Goal: Task Accomplishment & Management: Manage account settings

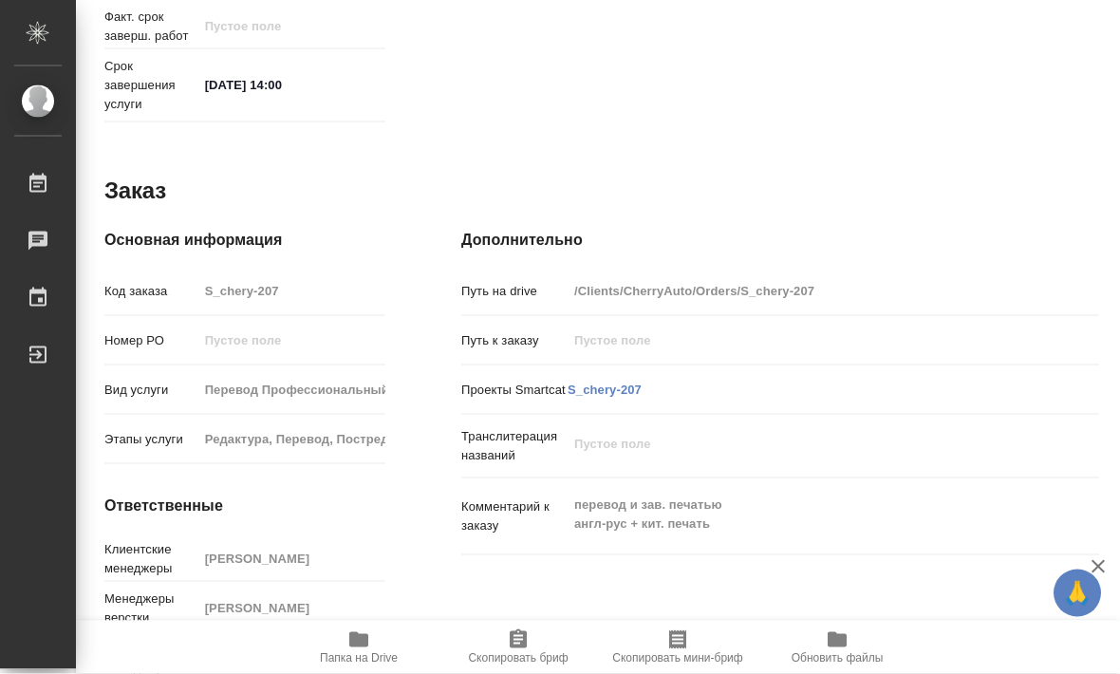
click at [351, 647] on icon "button" at bounding box center [358, 639] width 19 height 15
click at [360, 647] on icon "button" at bounding box center [358, 639] width 19 height 15
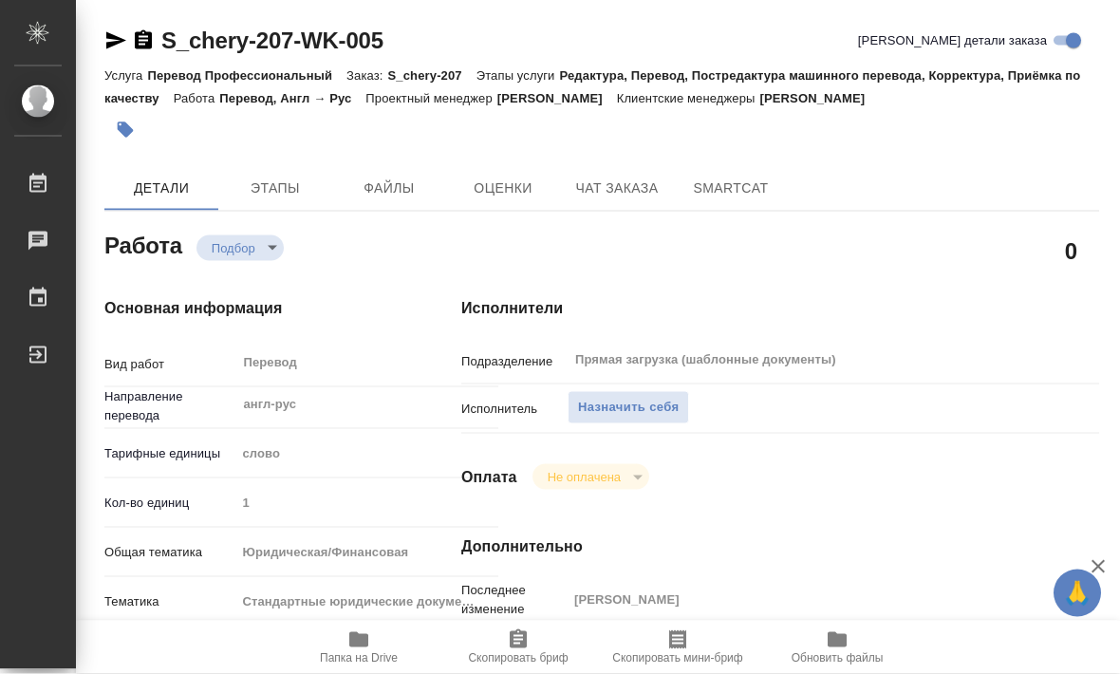
click at [403, 183] on span "Файлы" at bounding box center [388, 188] width 91 height 24
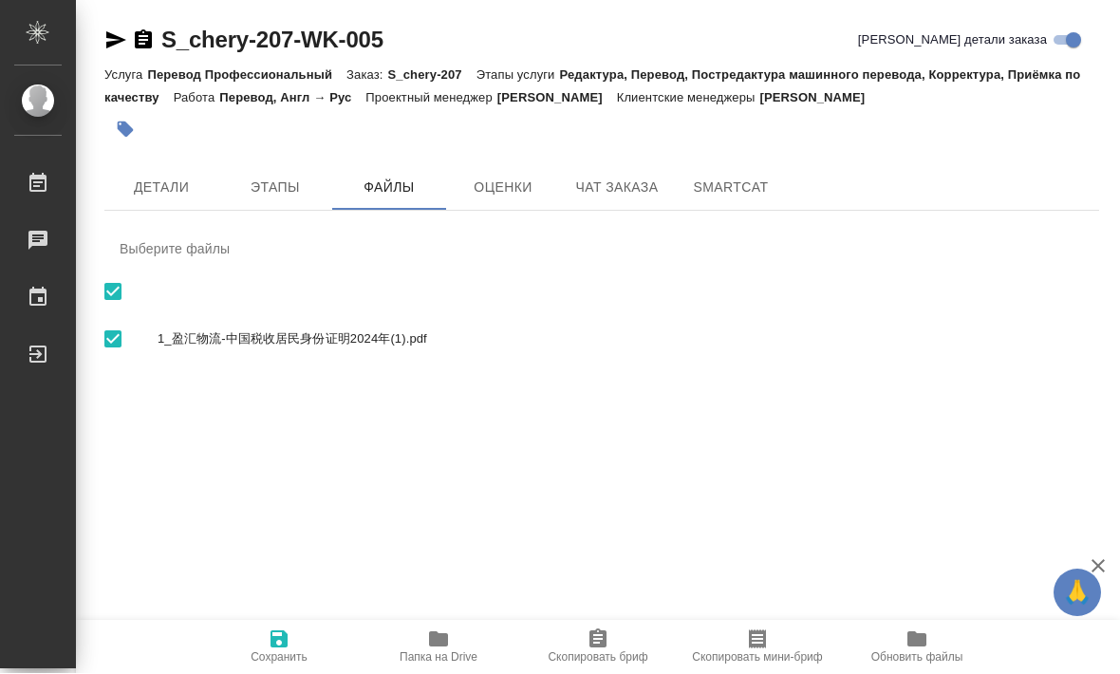
click at [355, 292] on nav "Выберите файлы 1_盈汇物流-中国税收居民身份证明2024年(1).pdf" at bounding box center [601, 301] width 994 height 148
click at [445, 348] on div "1_盈汇物流-中国税收居民身份证明2024年(1).pdf" at bounding box center [601, 339] width 994 height 55
checkbox input "false"
click at [415, 347] on span "1_盈汇物流-中国税收居民身份证明2024年(1).pdf" at bounding box center [621, 339] width 926 height 19
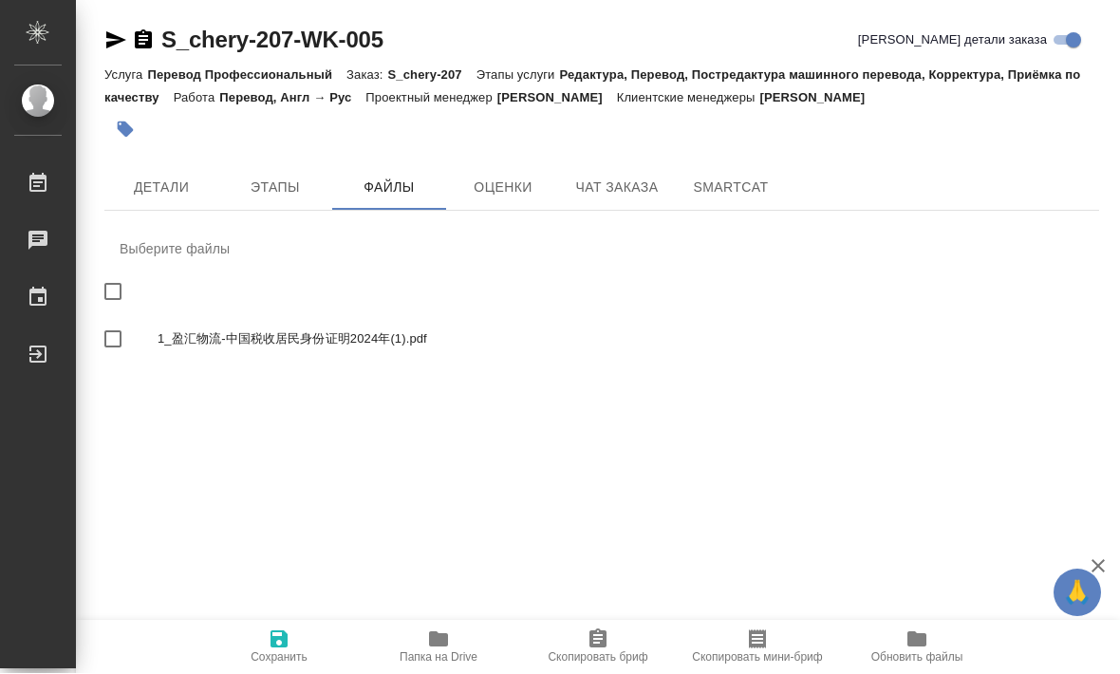
checkbox input "true"
click at [180, 181] on span "Детали" at bounding box center [161, 188] width 91 height 24
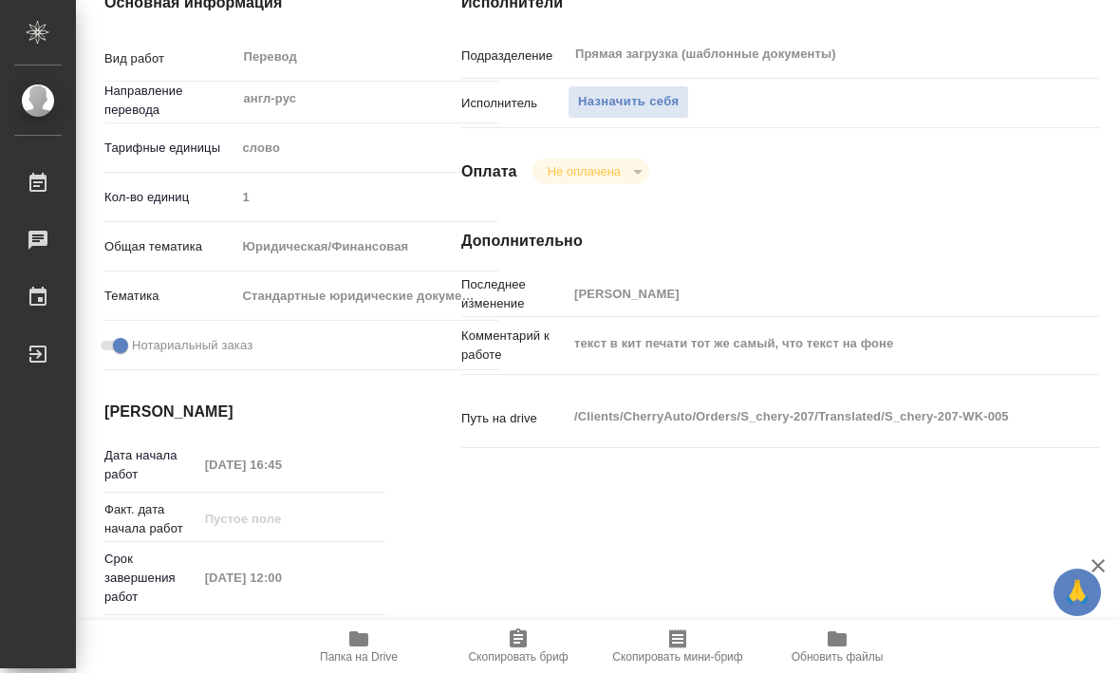
type textarea "x"
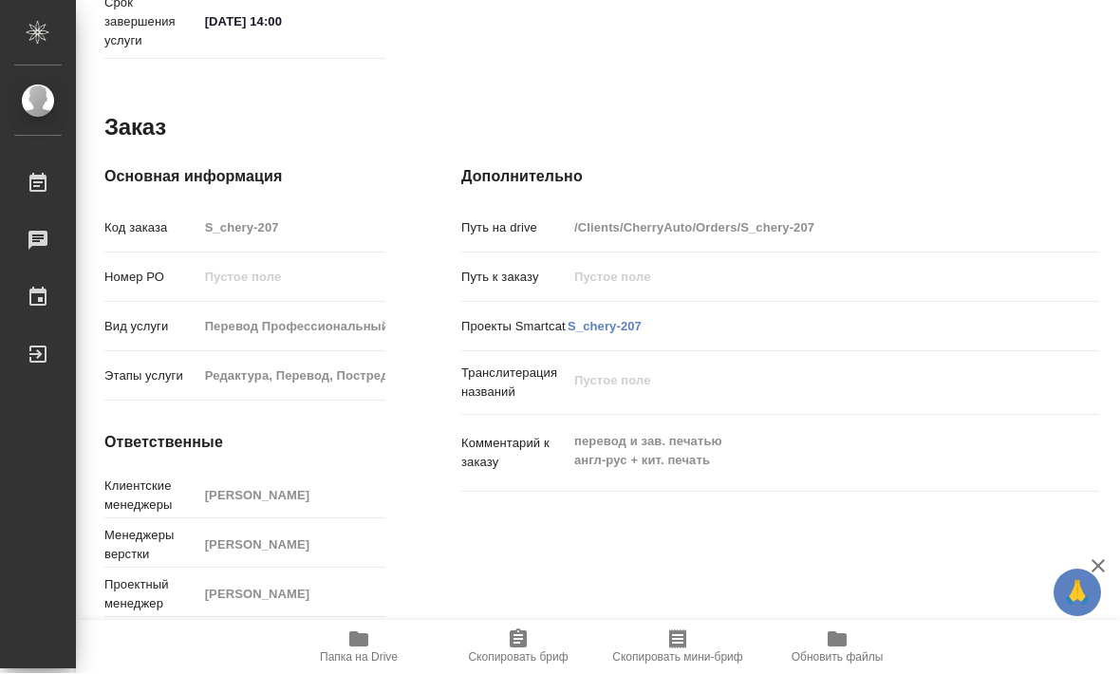
type textarea "x"
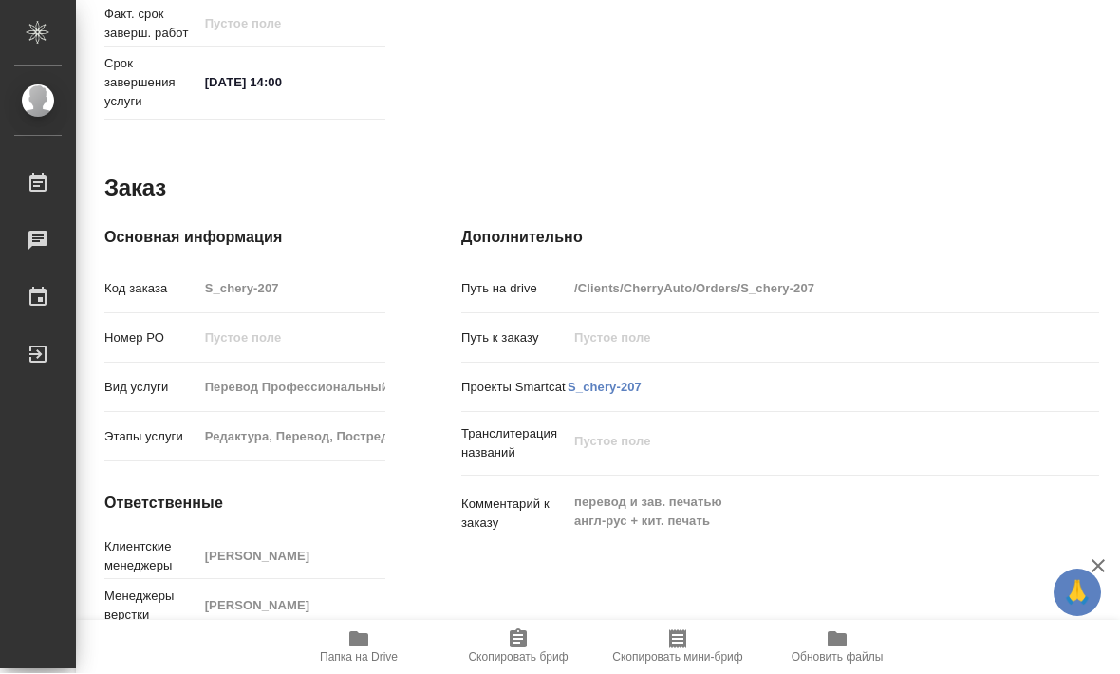
scroll to position [920, 0]
type textarea "x"
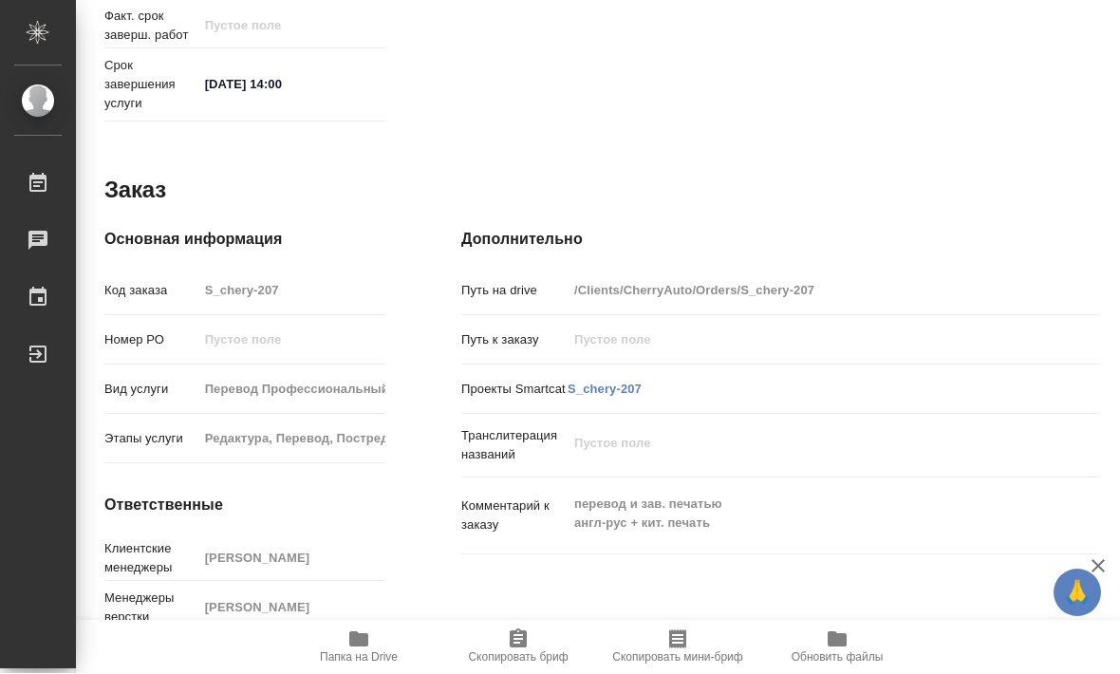
type textarea "x"
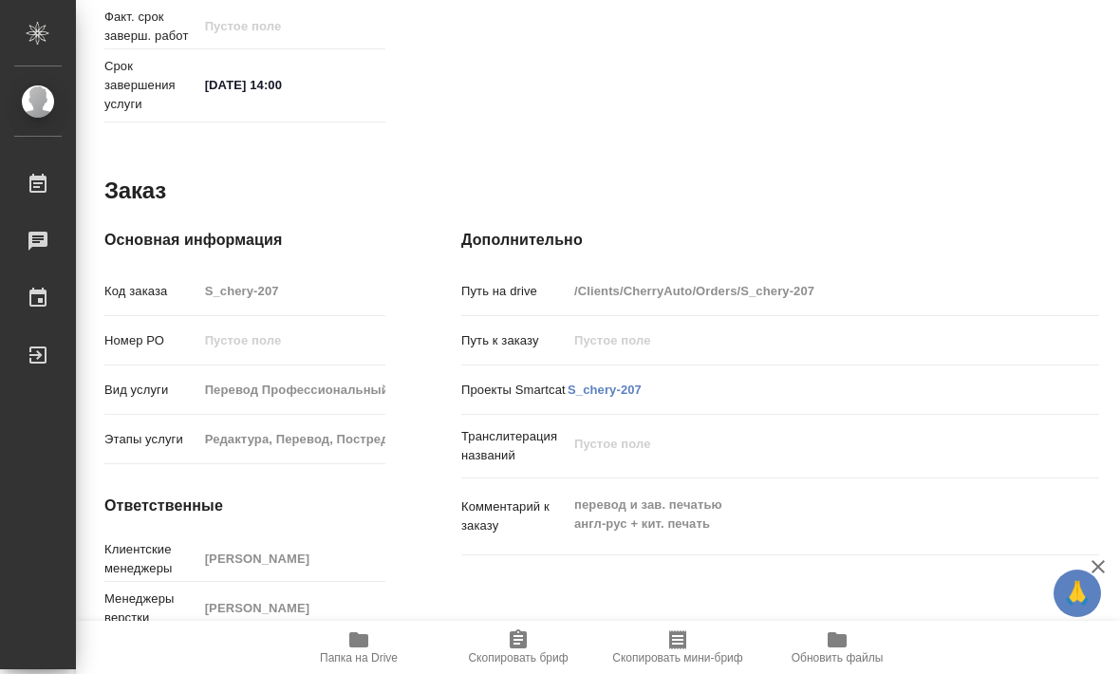
type textarea "x"
click at [770, 275] on div "Путь на drive /Clients/CherryAuto/Orders/S_chery-207" at bounding box center [780, 290] width 638 height 33
click at [606, 385] on link "S_chery-207" at bounding box center [604, 389] width 74 height 14
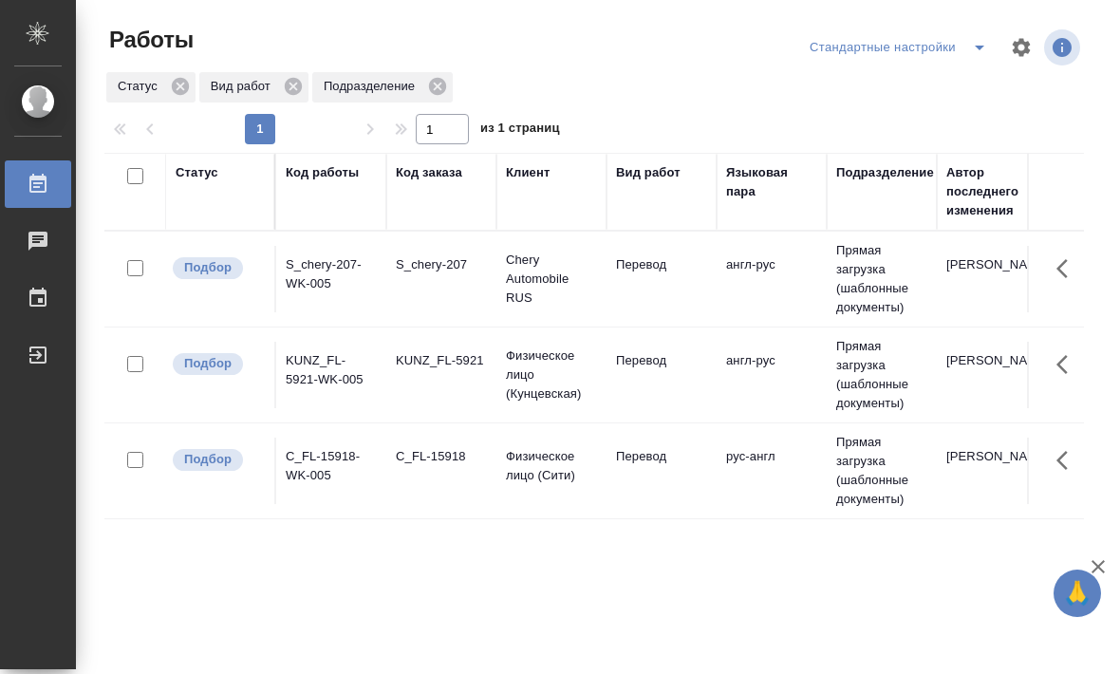
click at [692, 298] on td "Перевод" at bounding box center [661, 279] width 110 height 66
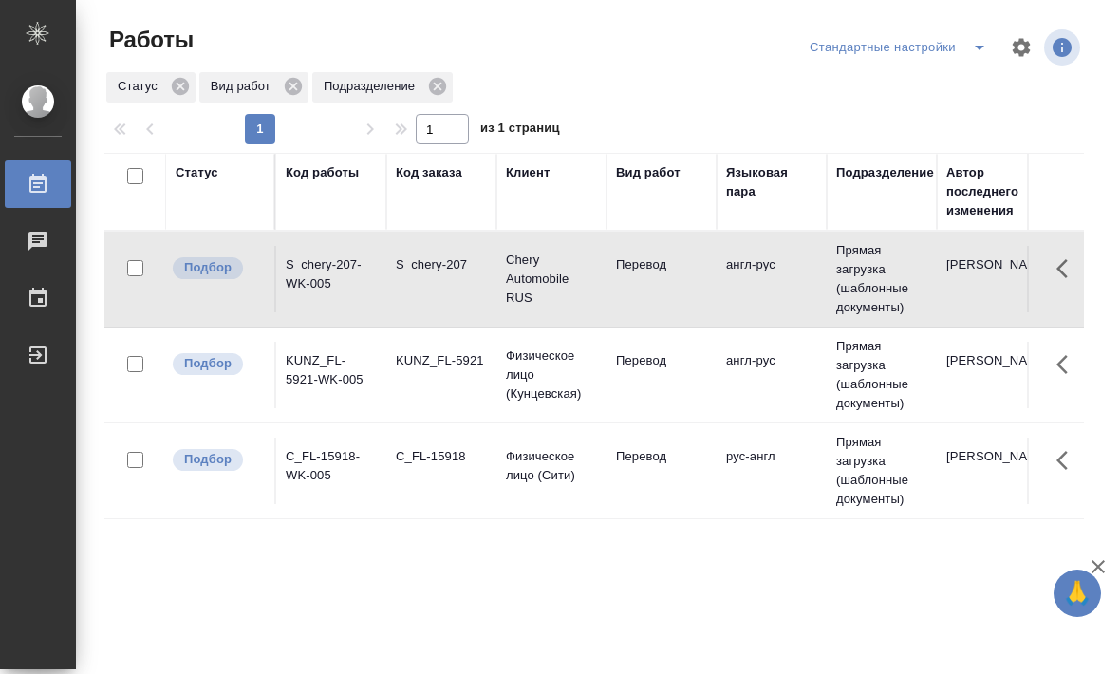
click at [712, 294] on td "Перевод" at bounding box center [661, 279] width 110 height 66
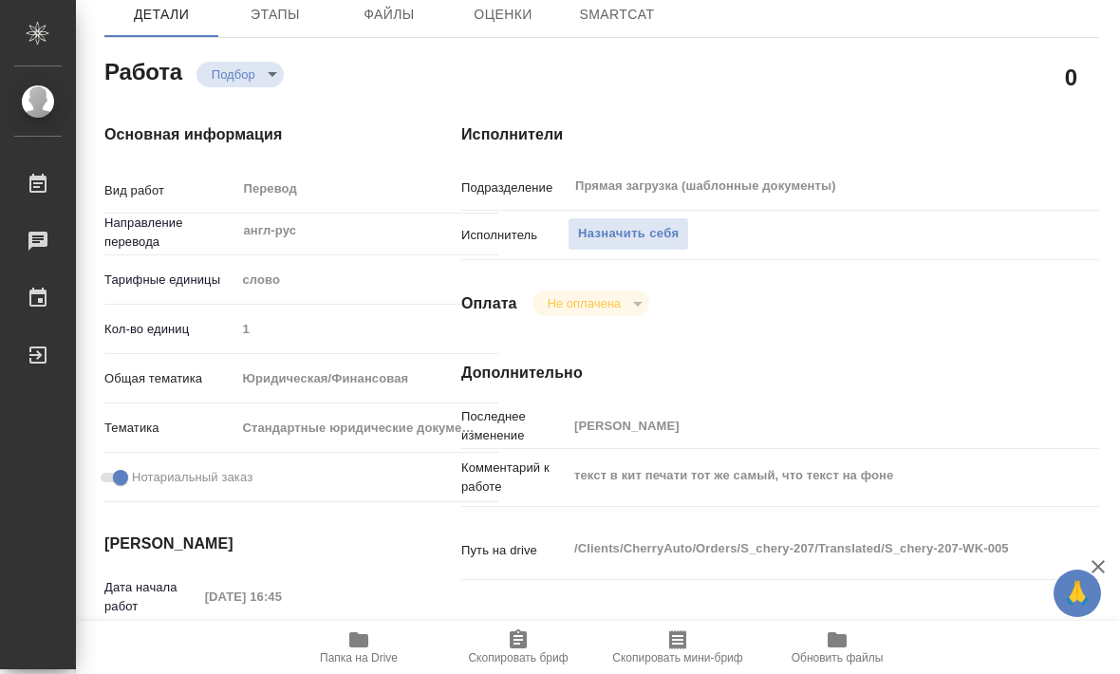
type textarea "x"
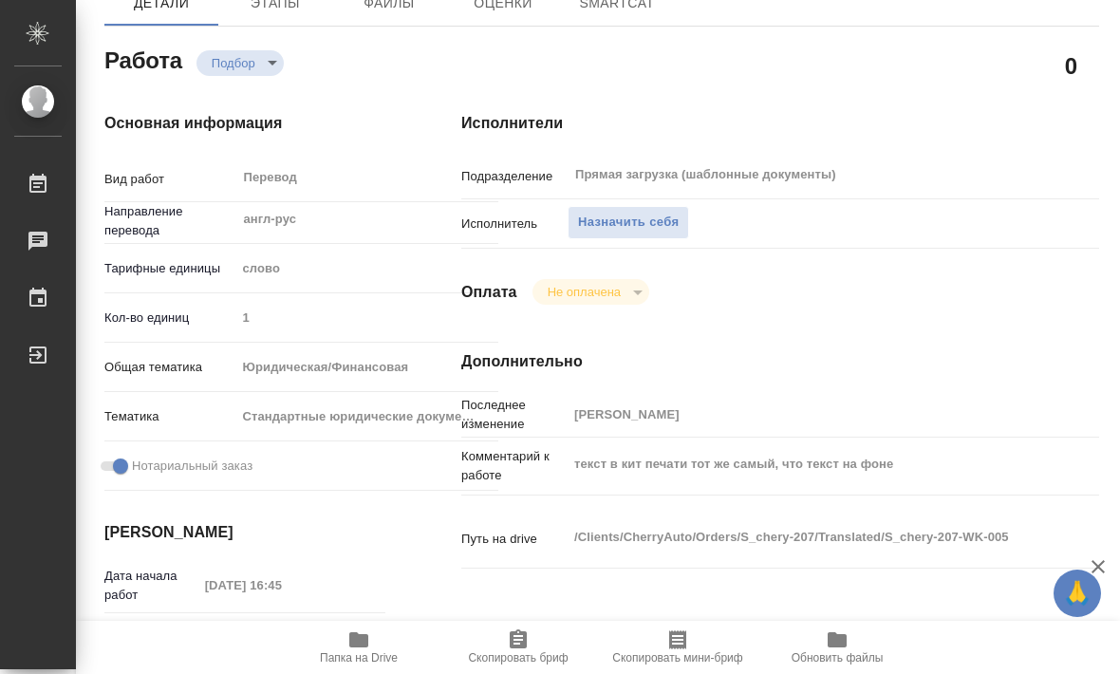
type textarea "x"
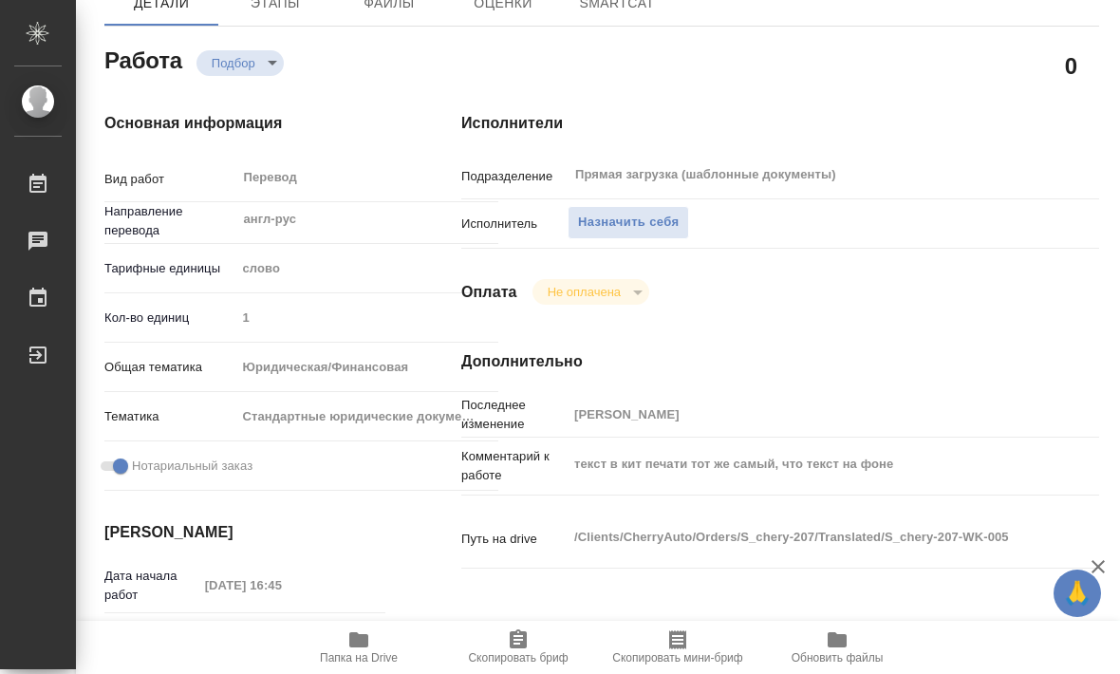
type textarea "x"
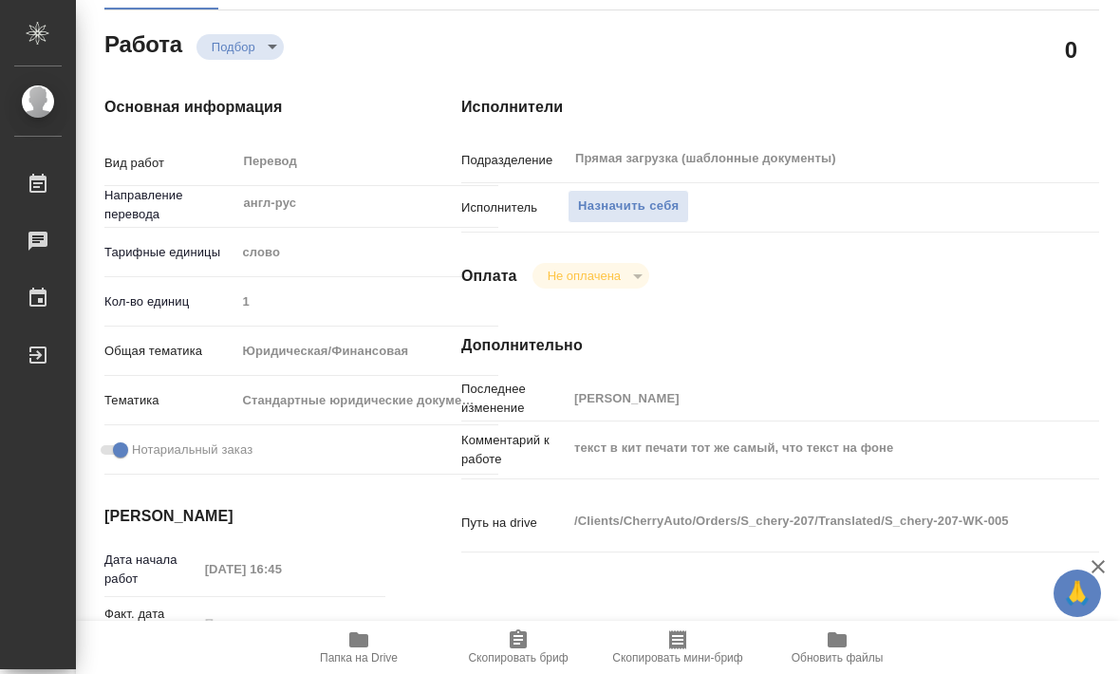
scroll to position [209, -1]
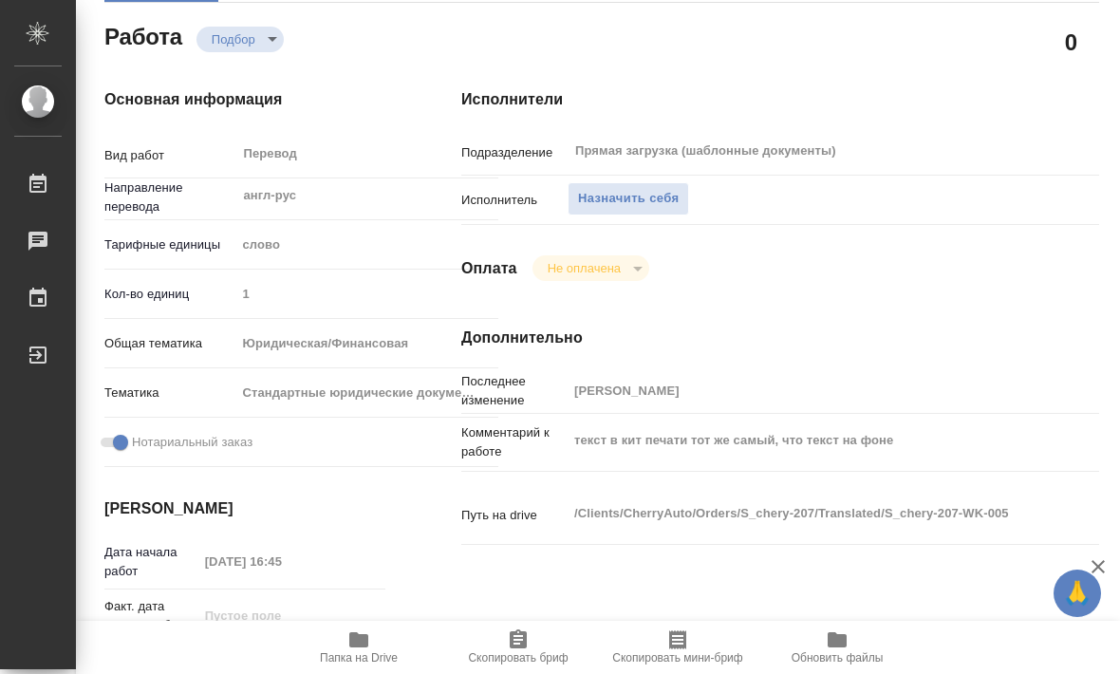
type textarea "x"
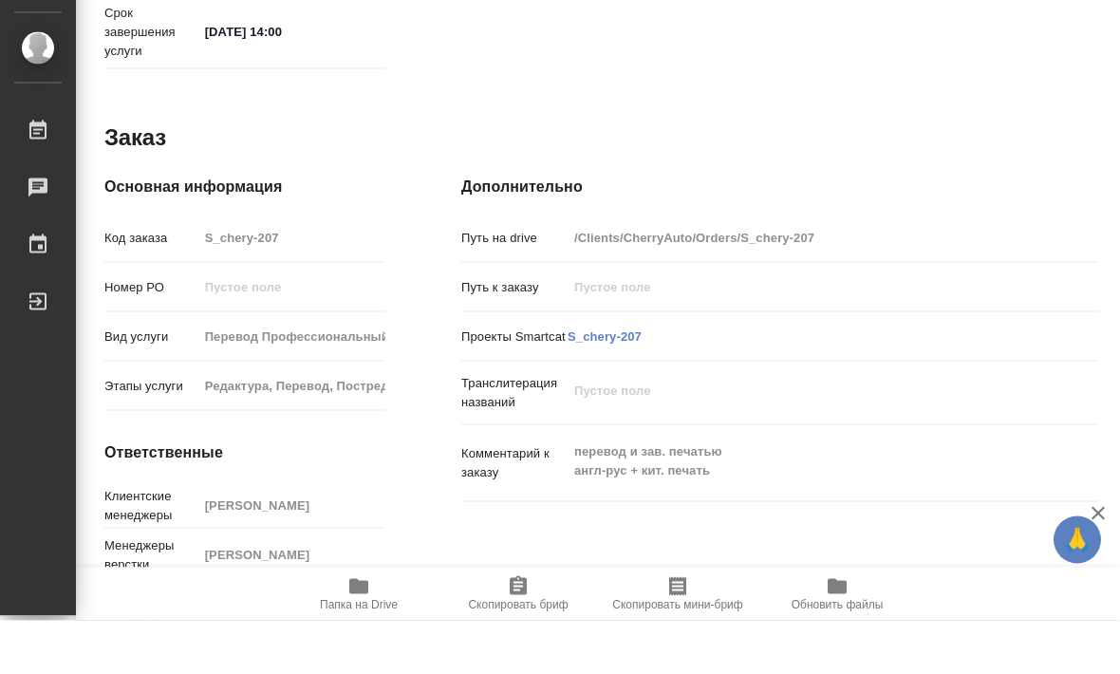
scroll to position [1, 0]
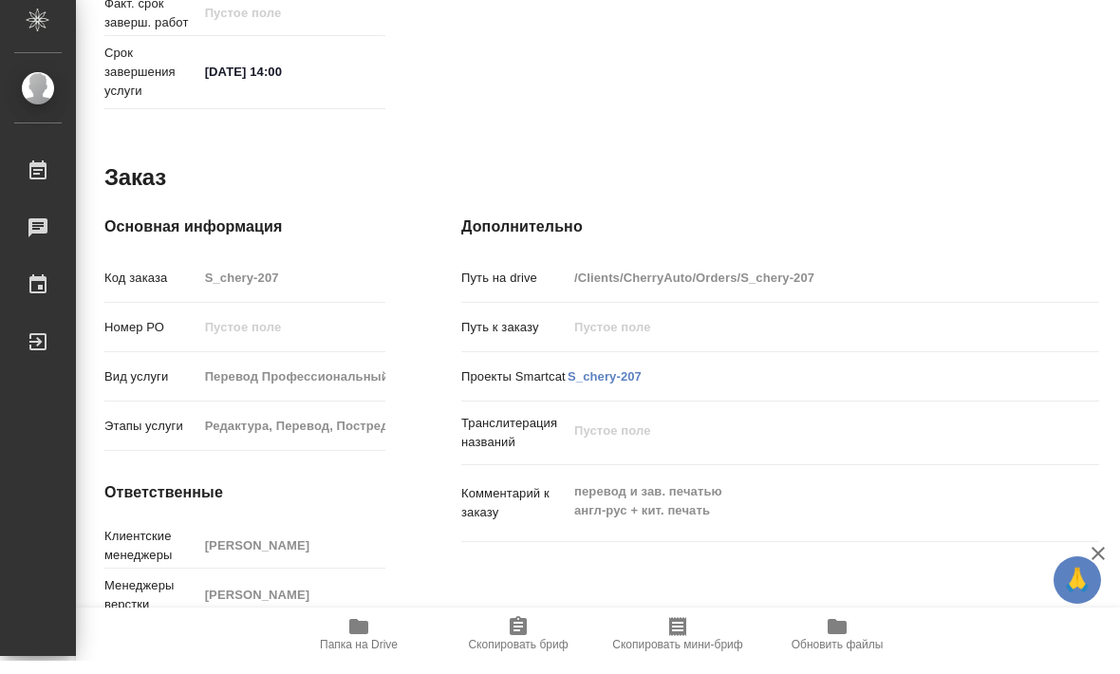
type textarea "x"
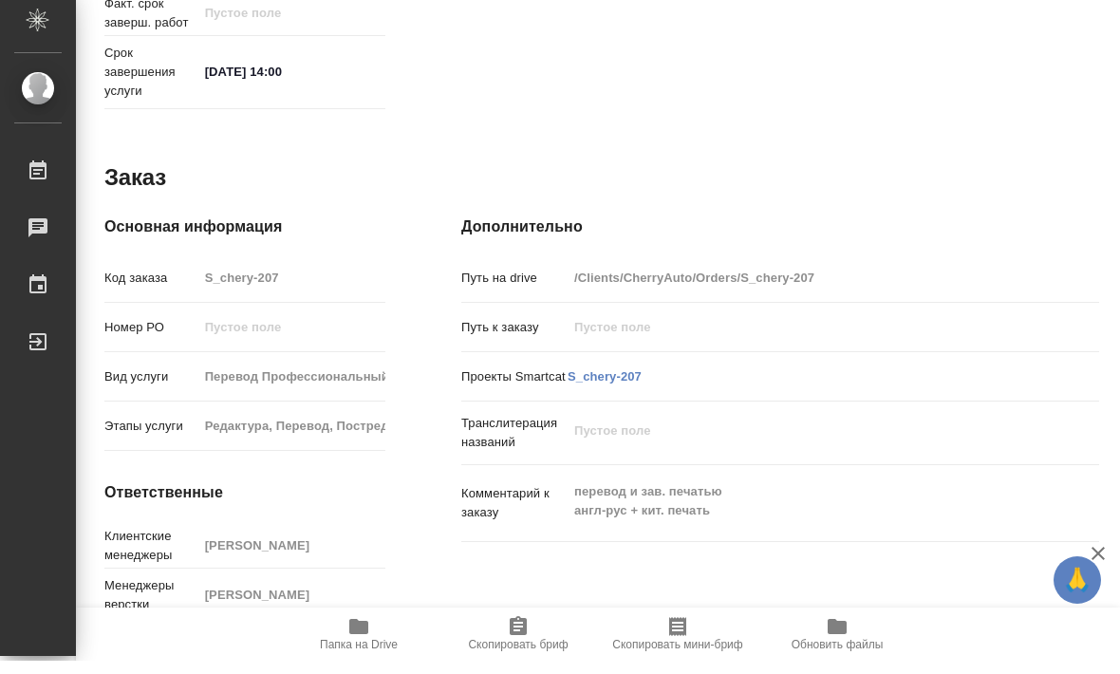
scroll to position [0, 0]
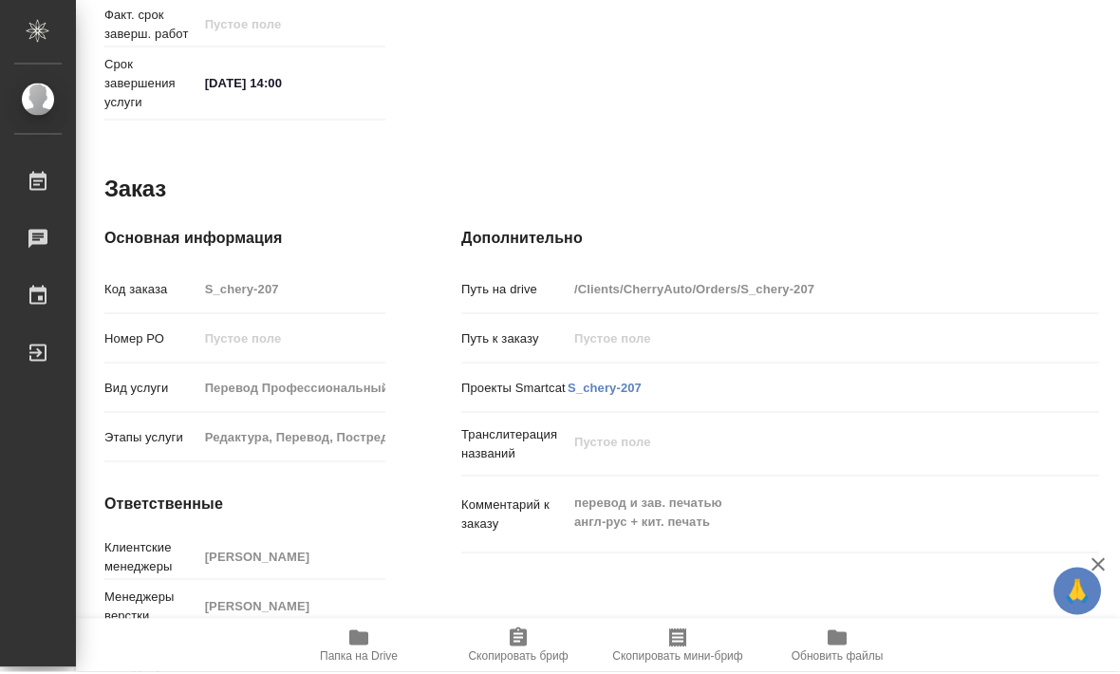
type textarea "x"
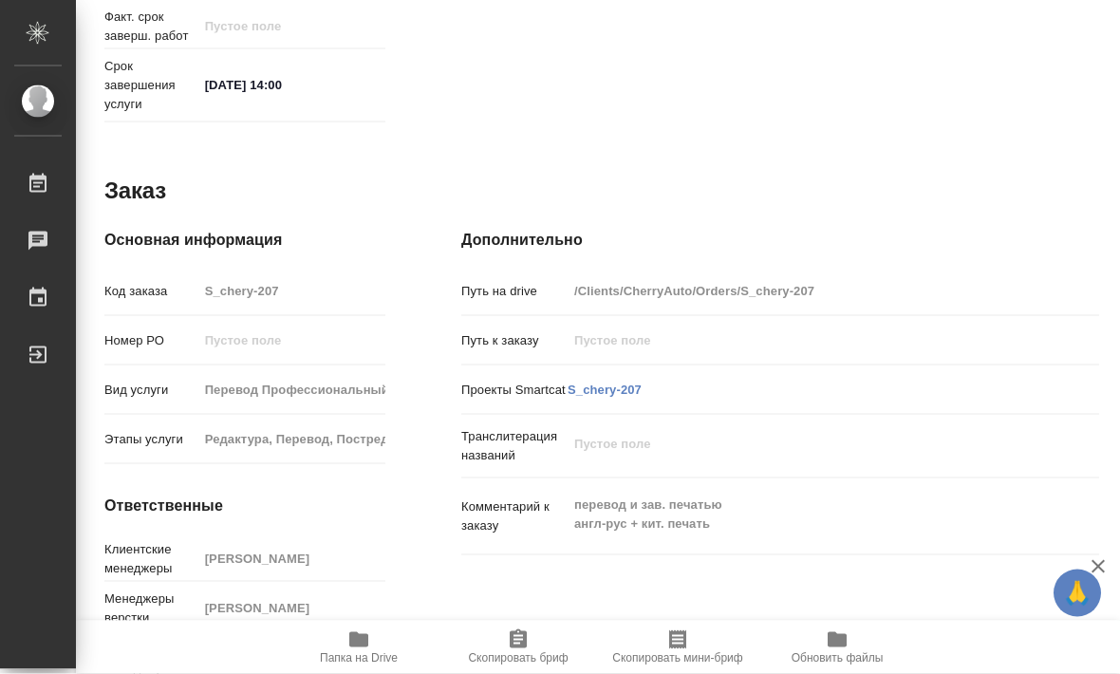
type textarea "x"
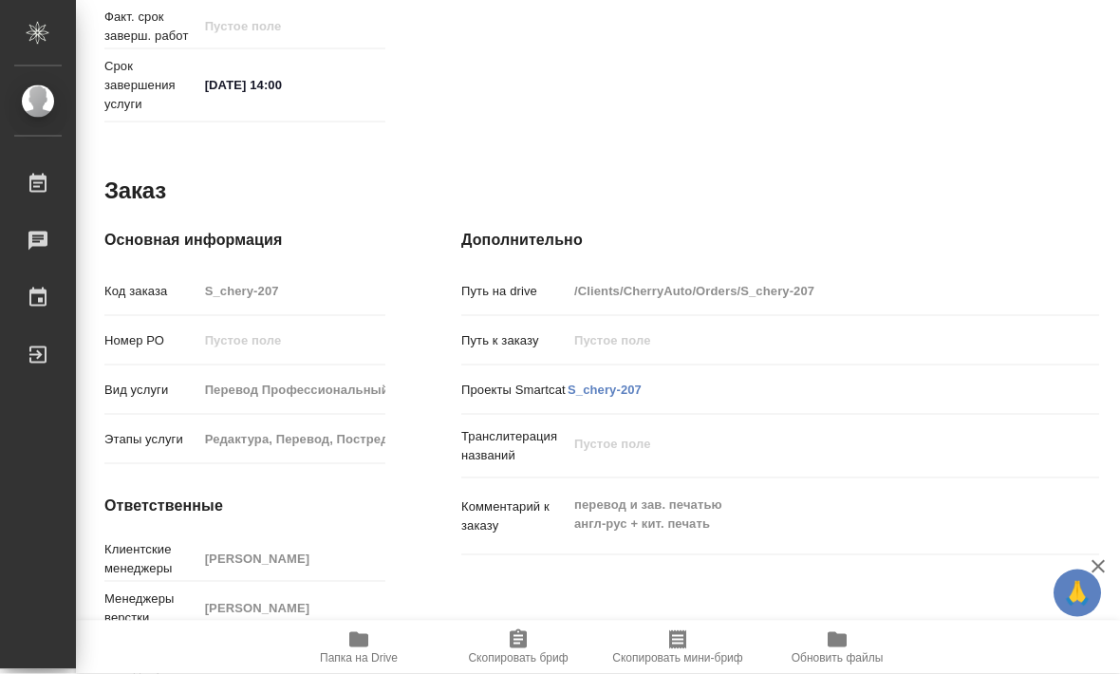
type textarea "x"
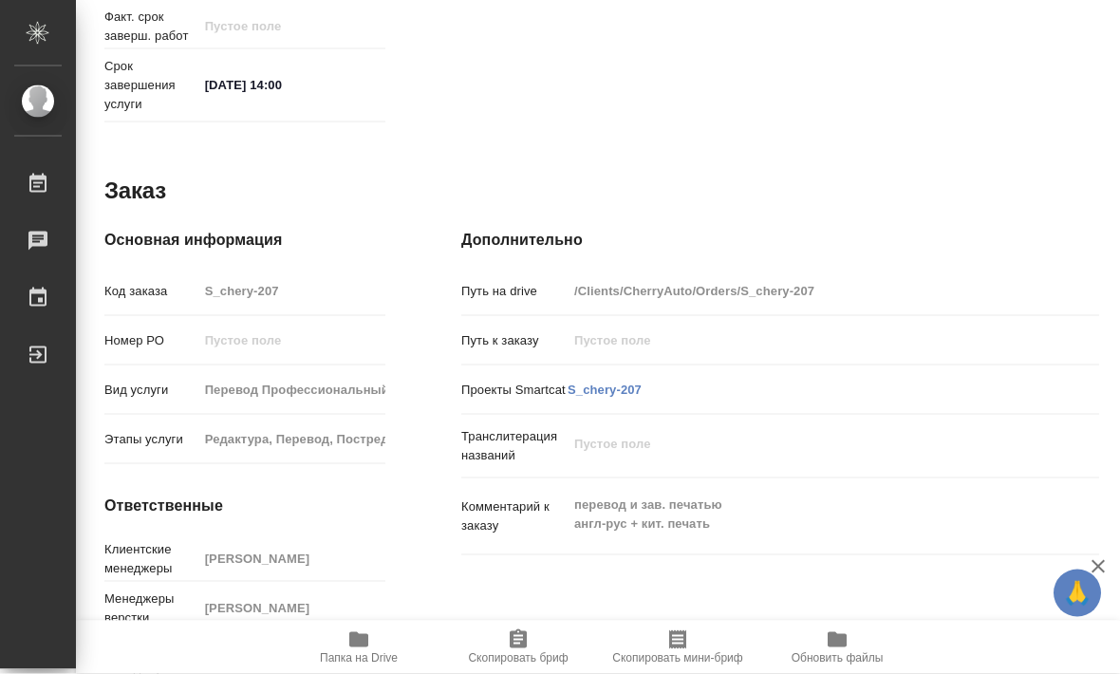
click at [367, 647] on icon "button" at bounding box center [358, 639] width 19 height 15
click at [363, 647] on icon "button" at bounding box center [358, 639] width 19 height 15
click at [360, 647] on icon "button" at bounding box center [358, 639] width 19 height 15
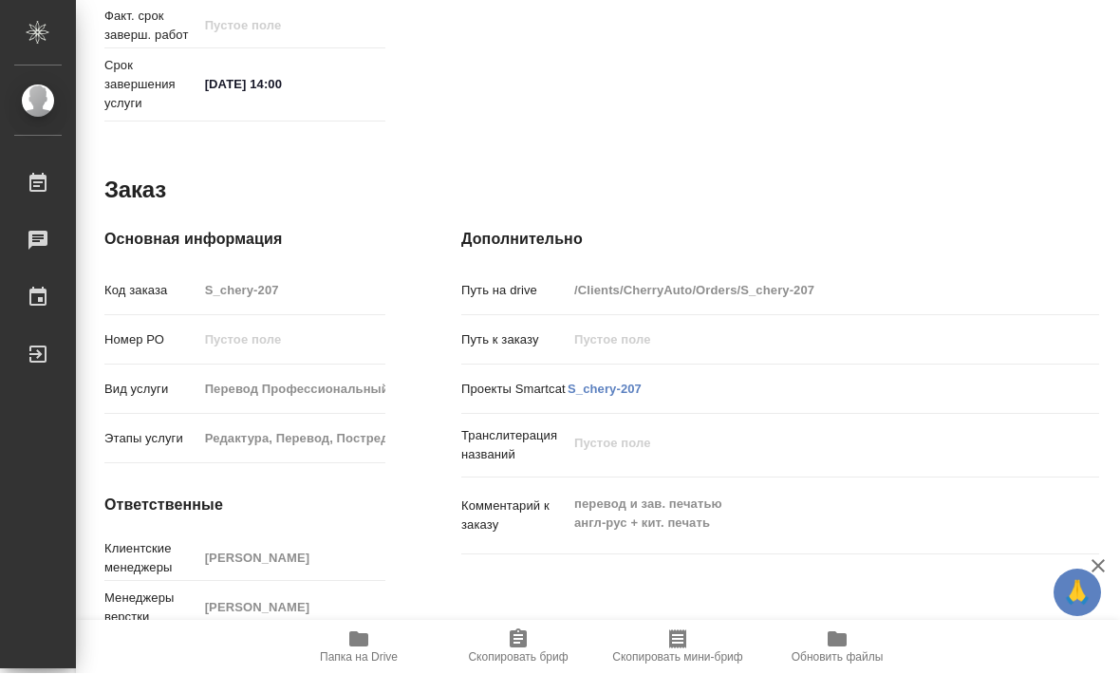
click at [362, 647] on icon "button" at bounding box center [358, 639] width 19 height 15
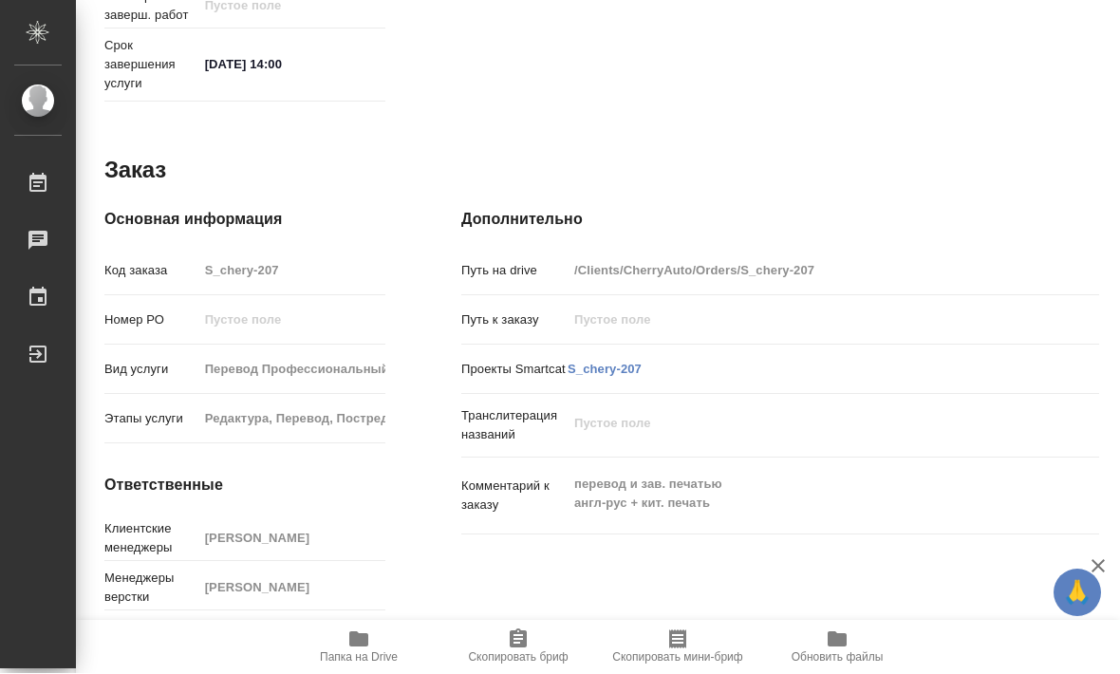
scroll to position [929, -1]
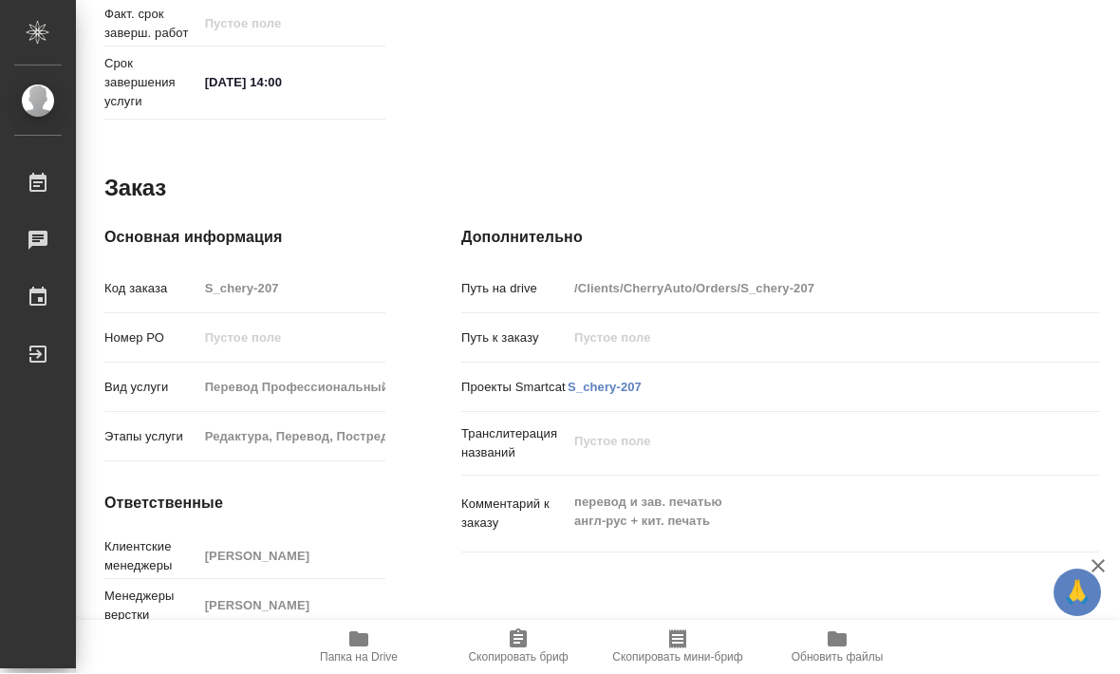
click at [367, 651] on icon "button" at bounding box center [358, 639] width 23 height 23
click at [366, 647] on icon "button" at bounding box center [358, 639] width 19 height 15
click at [354, 664] on span "Папка на Drive" at bounding box center [359, 657] width 78 height 13
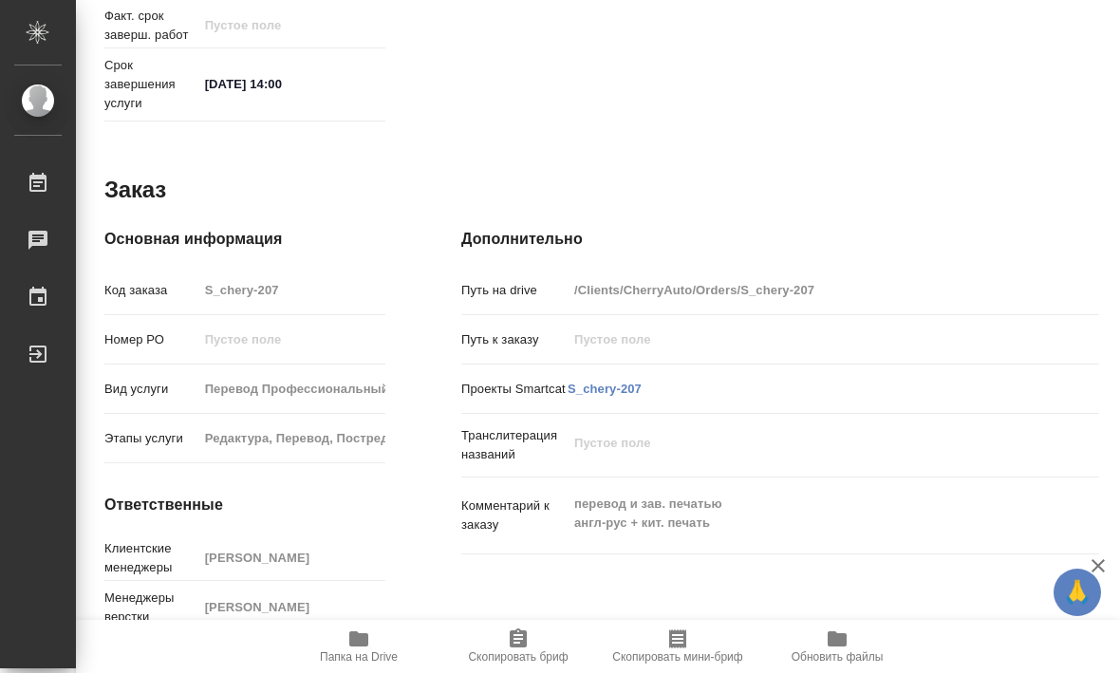
click at [362, 651] on icon "button" at bounding box center [358, 639] width 23 height 23
click at [373, 664] on span "Папка на Drive" at bounding box center [359, 657] width 78 height 13
click at [370, 664] on span "Папка на Drive" at bounding box center [359, 657] width 78 height 13
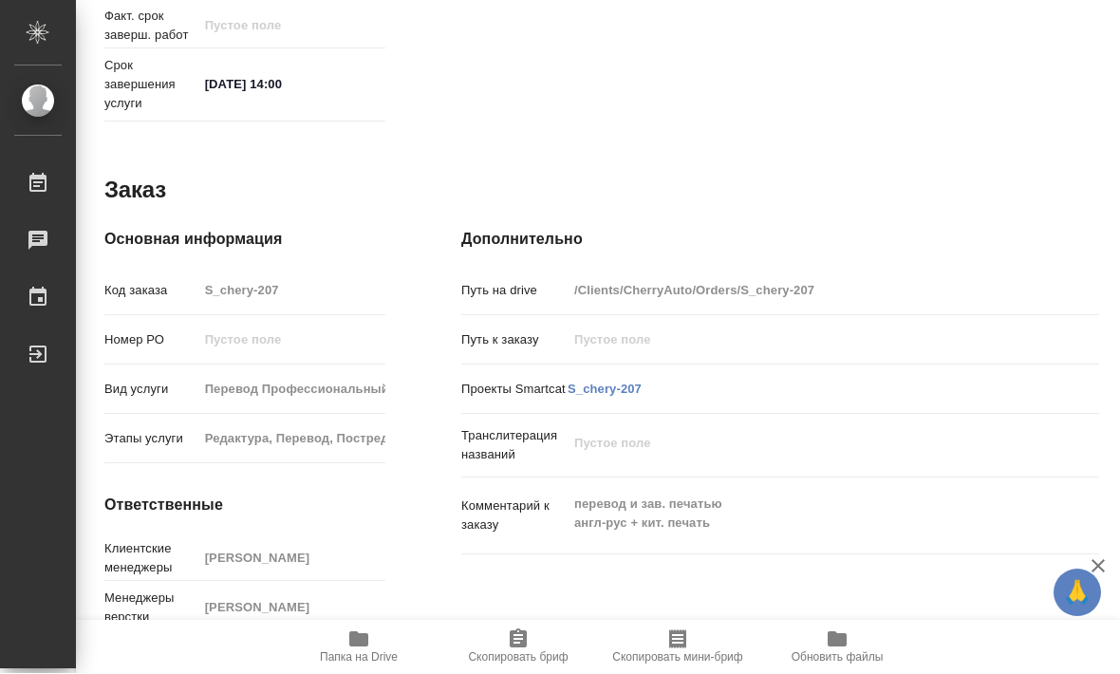
click at [371, 664] on span "Папка на Drive" at bounding box center [359, 657] width 78 height 13
click at [836, 647] on icon "button" at bounding box center [836, 639] width 19 height 15
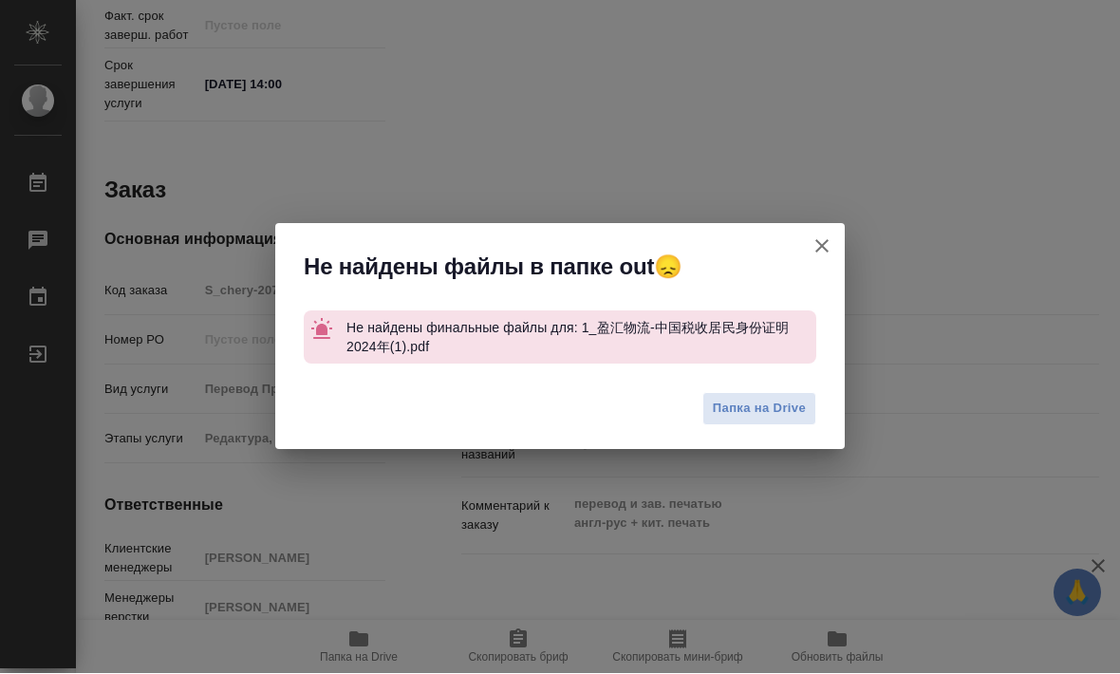
type textarea "x"
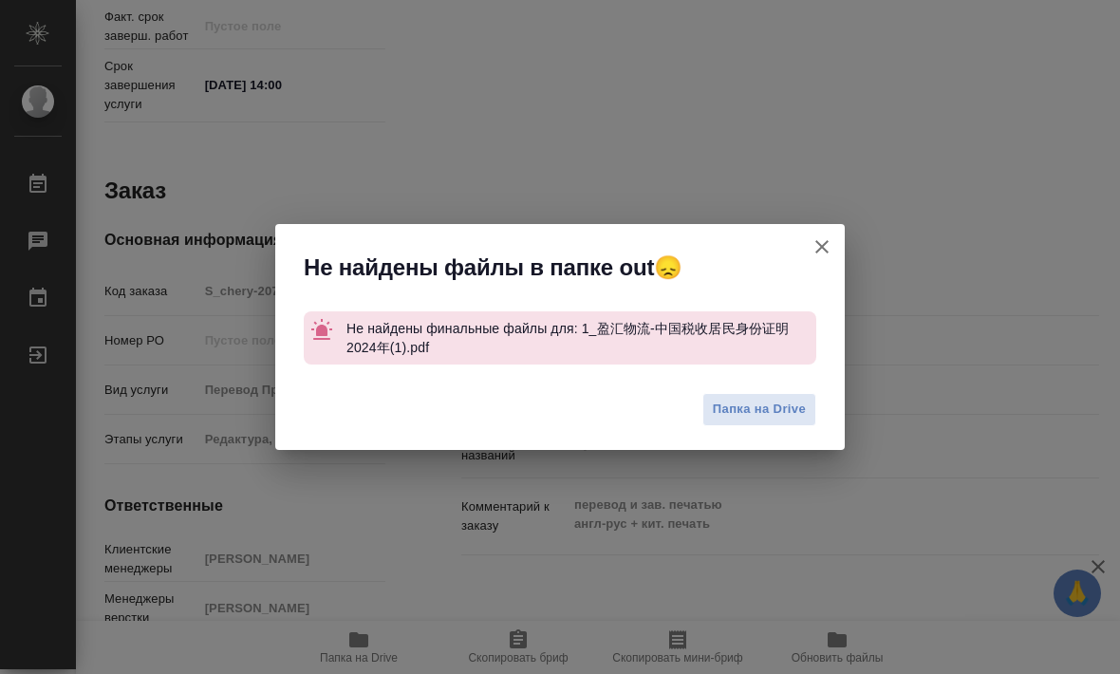
type textarea "x"
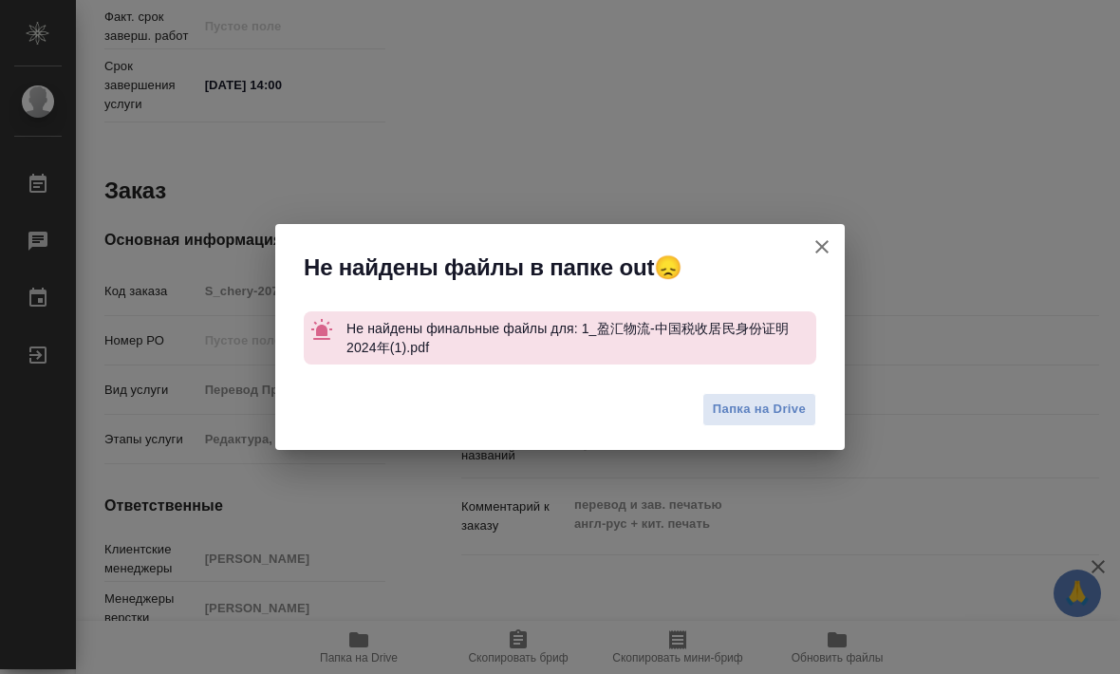
type textarea "x"
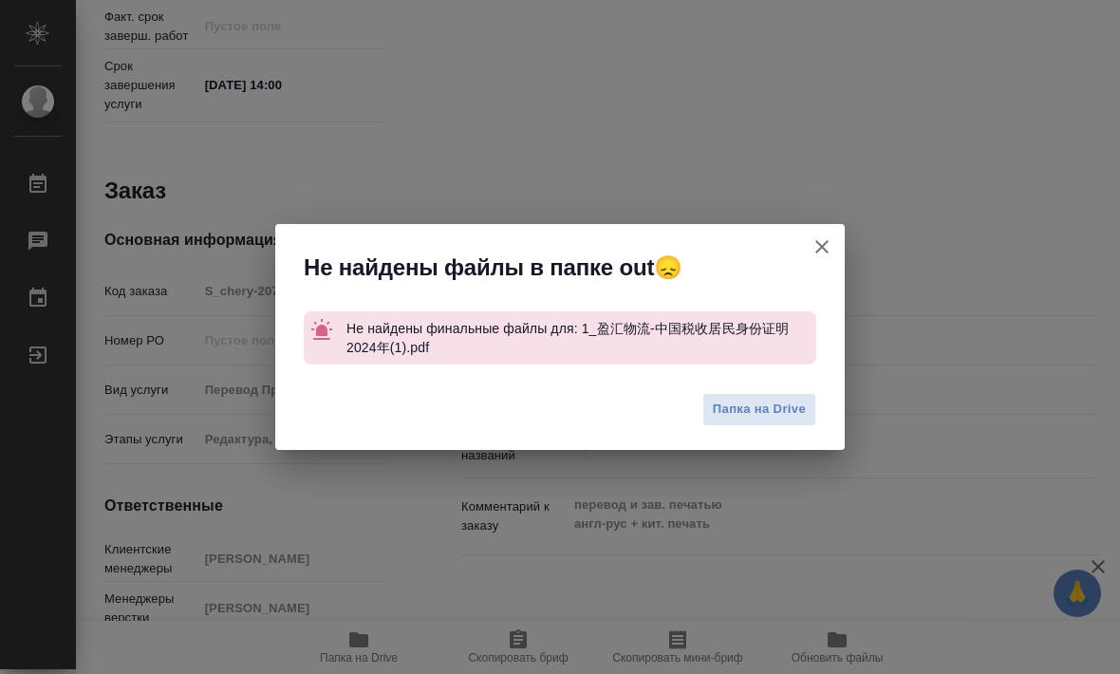
type textarea "x"
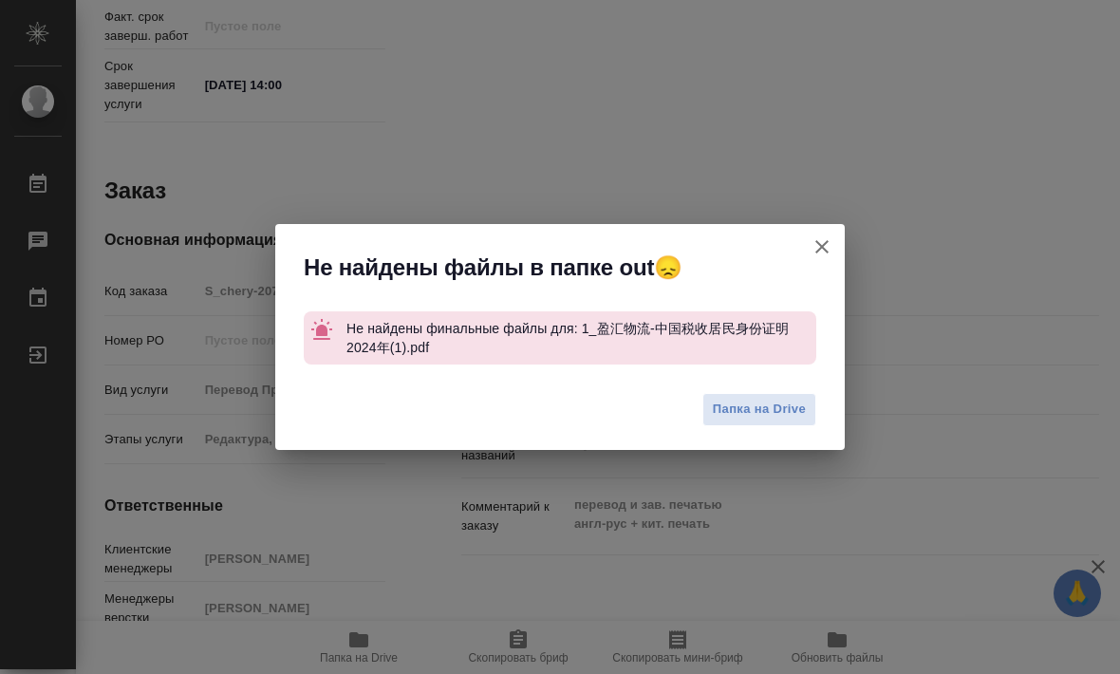
type textarea "x"
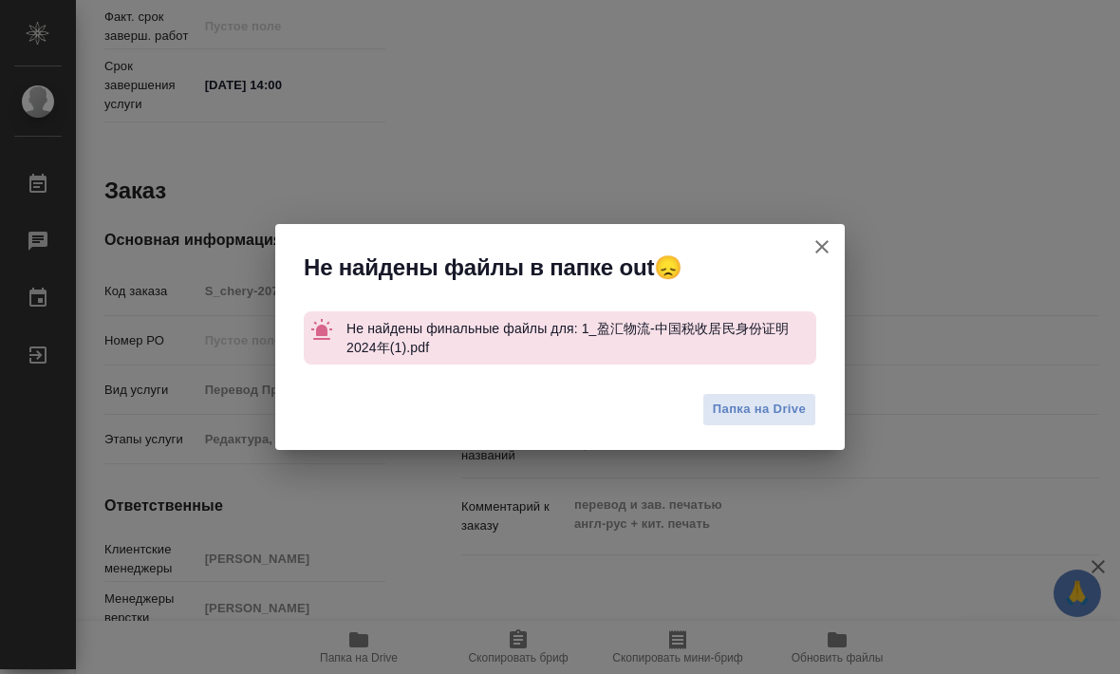
type textarea "x"
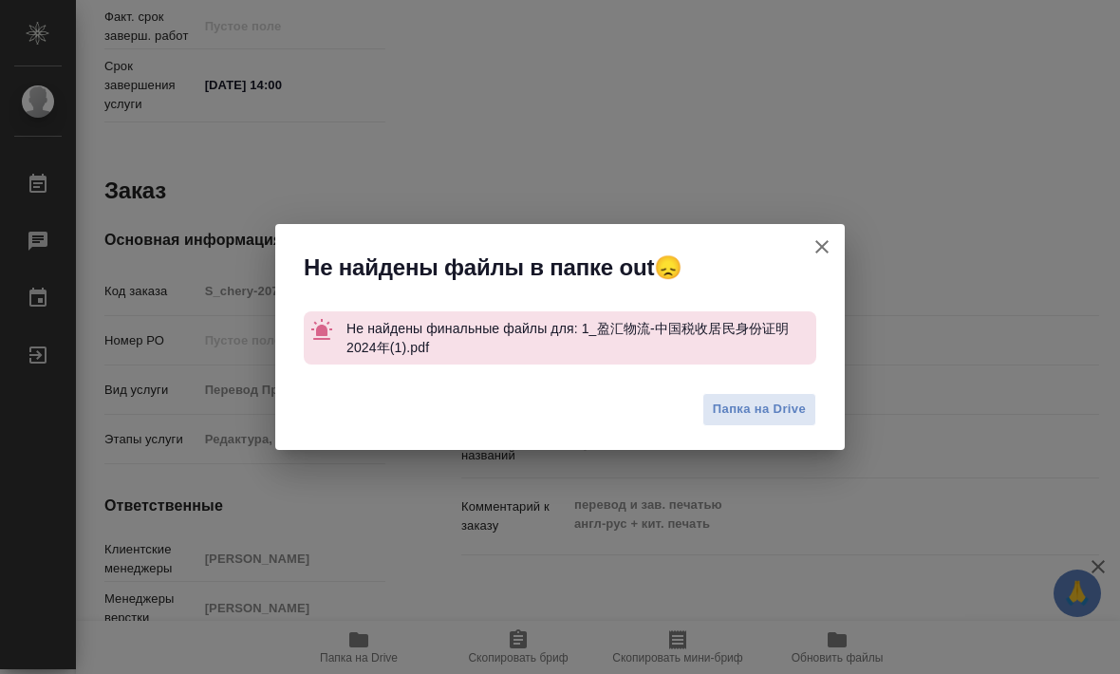
type textarea "x"
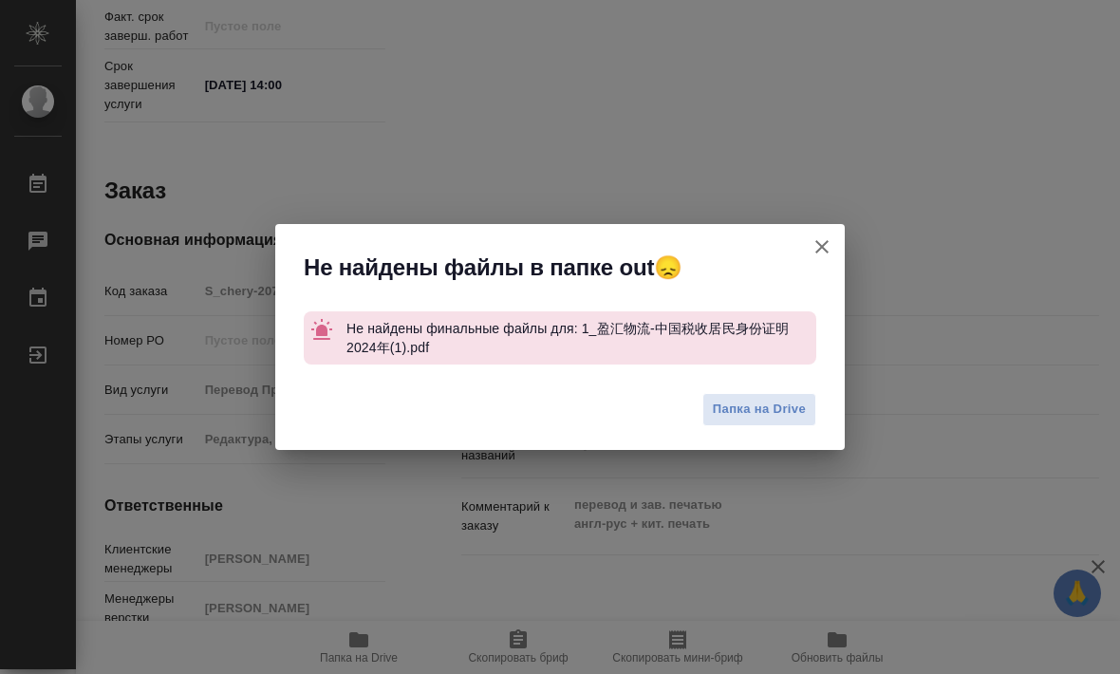
type textarea "x"
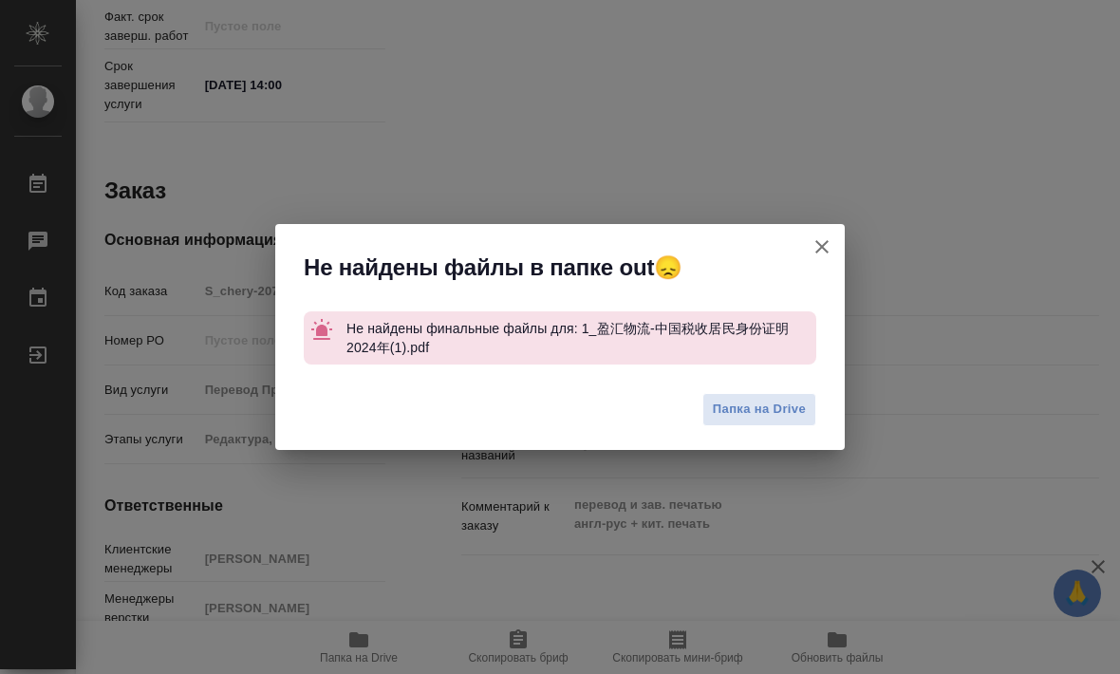
type textarea "x"
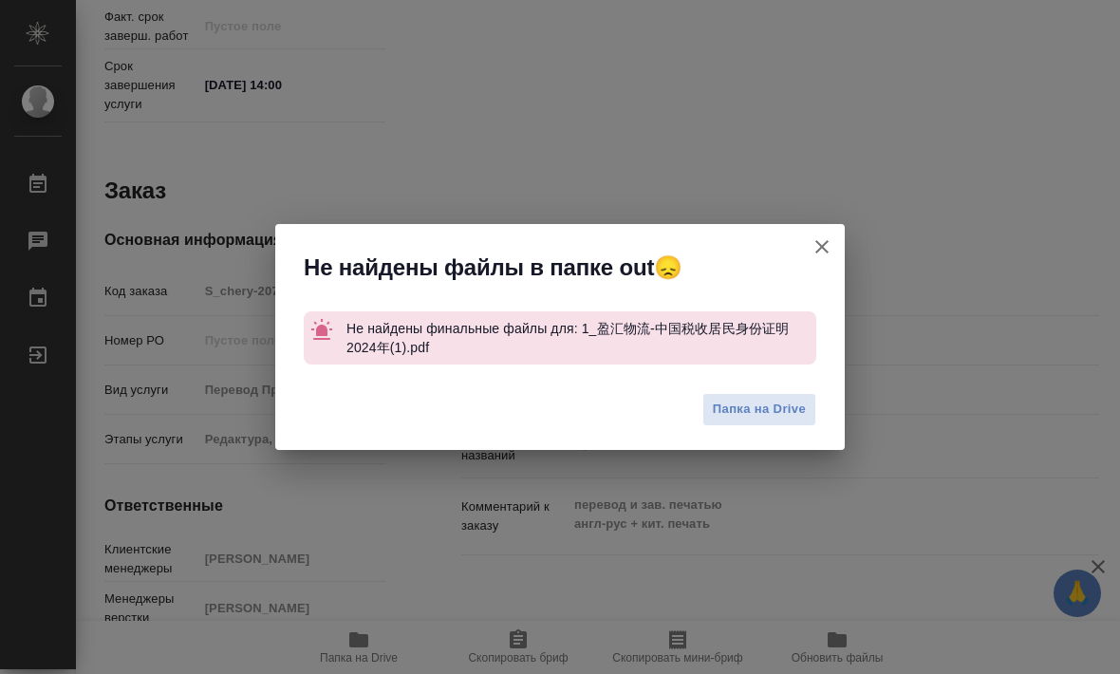
type textarea "x"
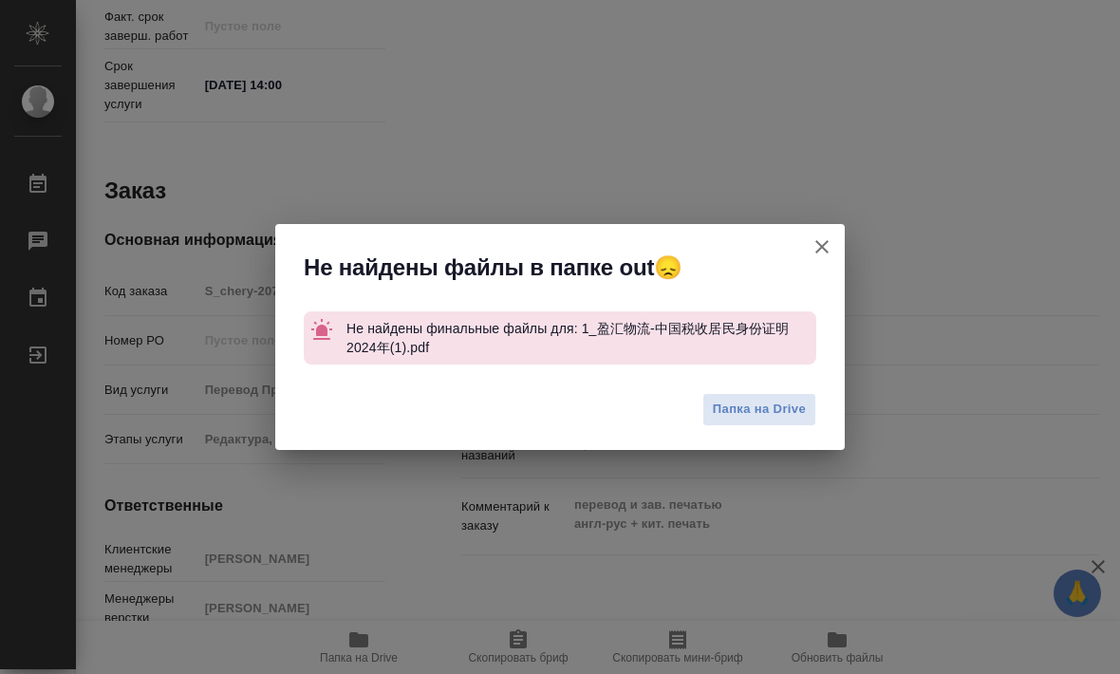
type textarea "x"
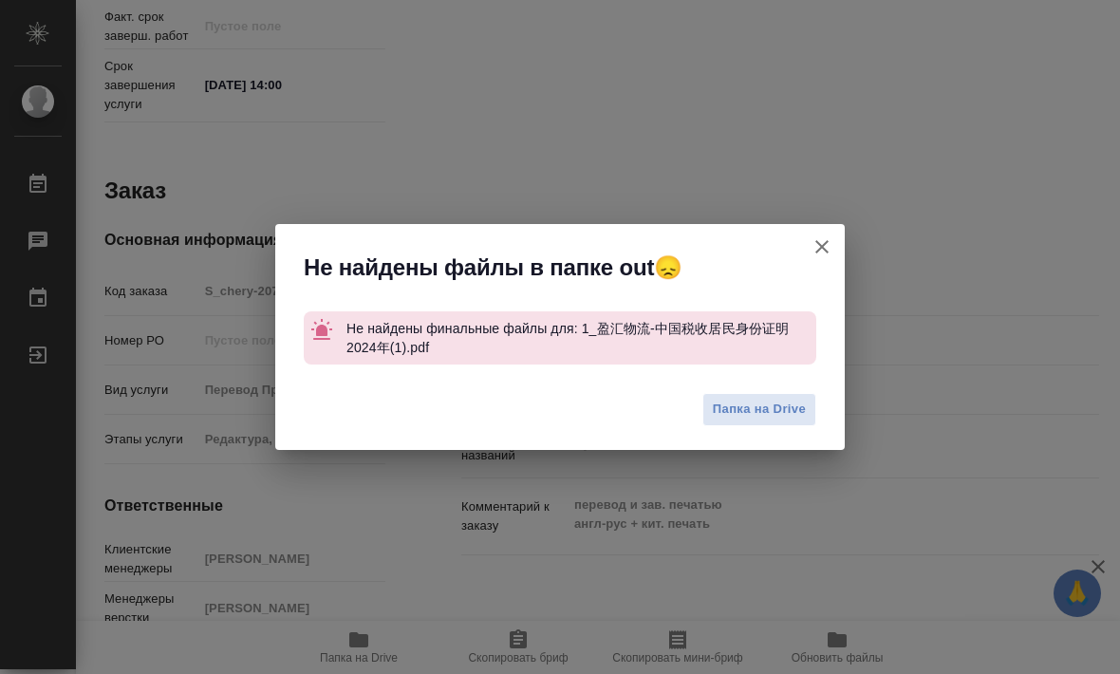
type textarea "x"
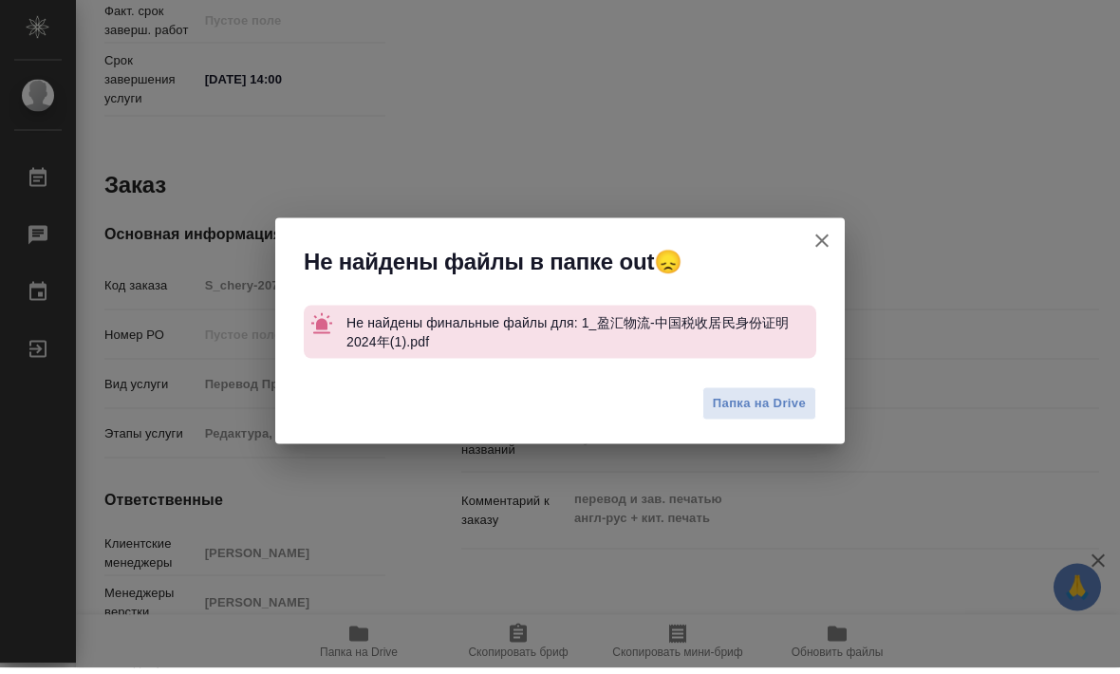
type textarea "x"
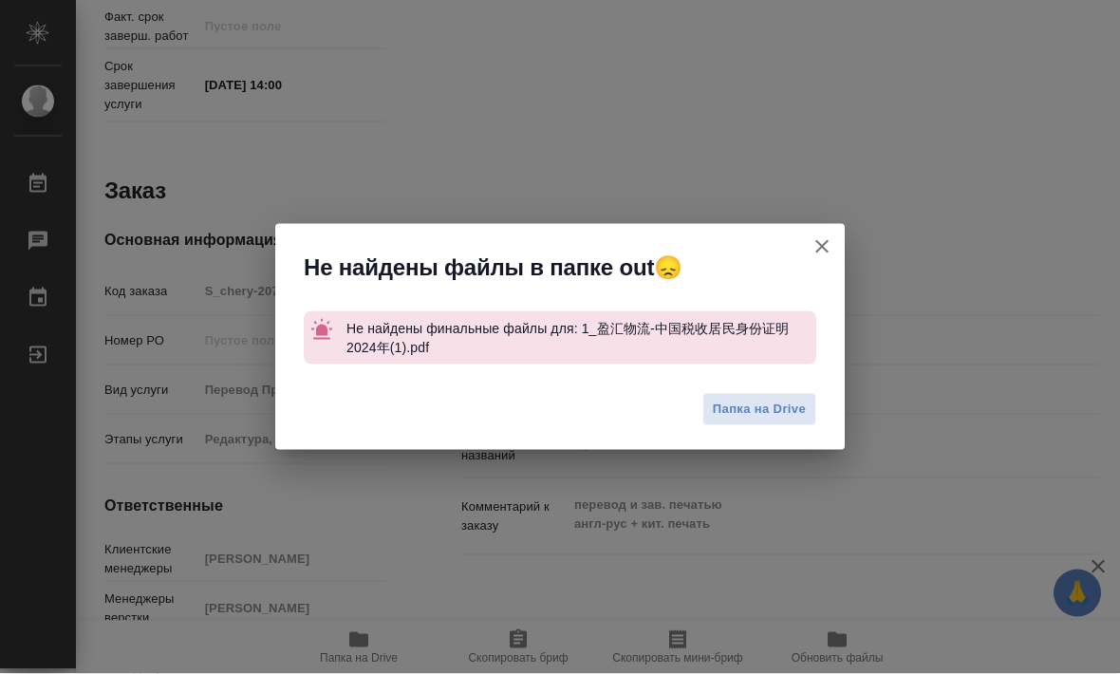
scroll to position [6, 0]
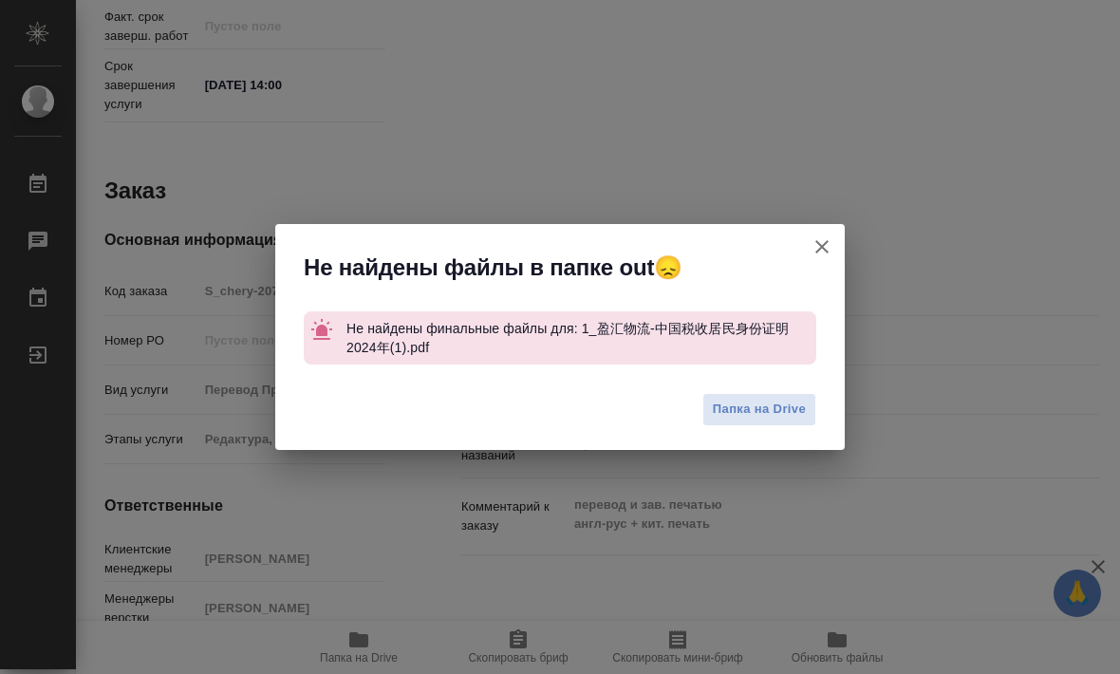
type textarea "x"
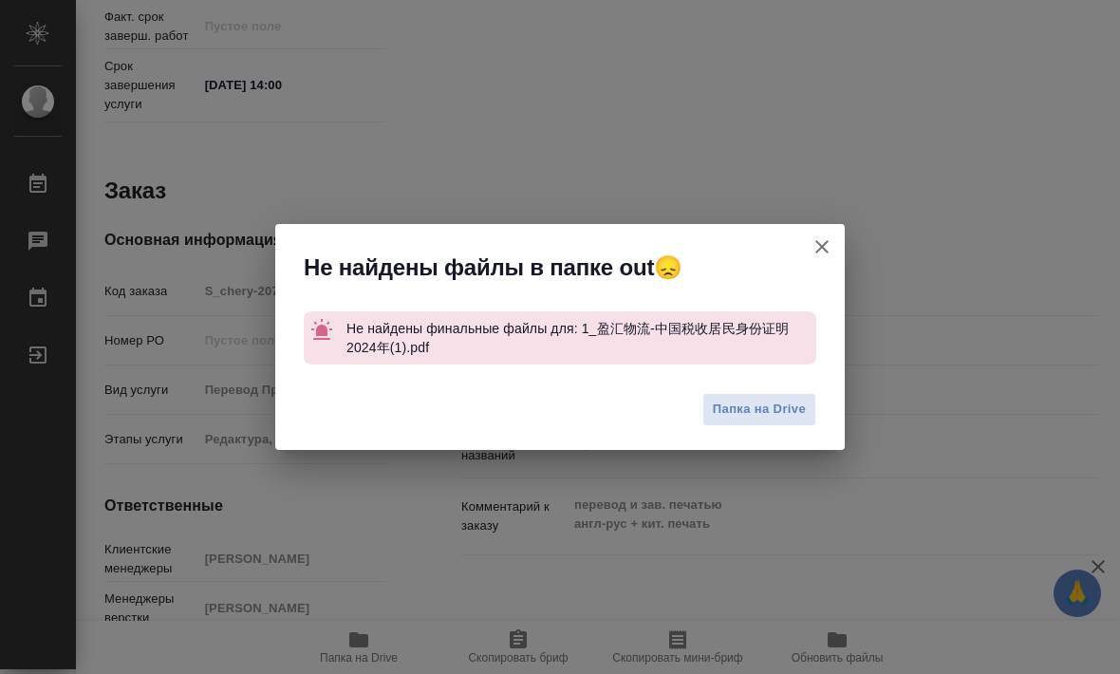
scroll to position [0, 0]
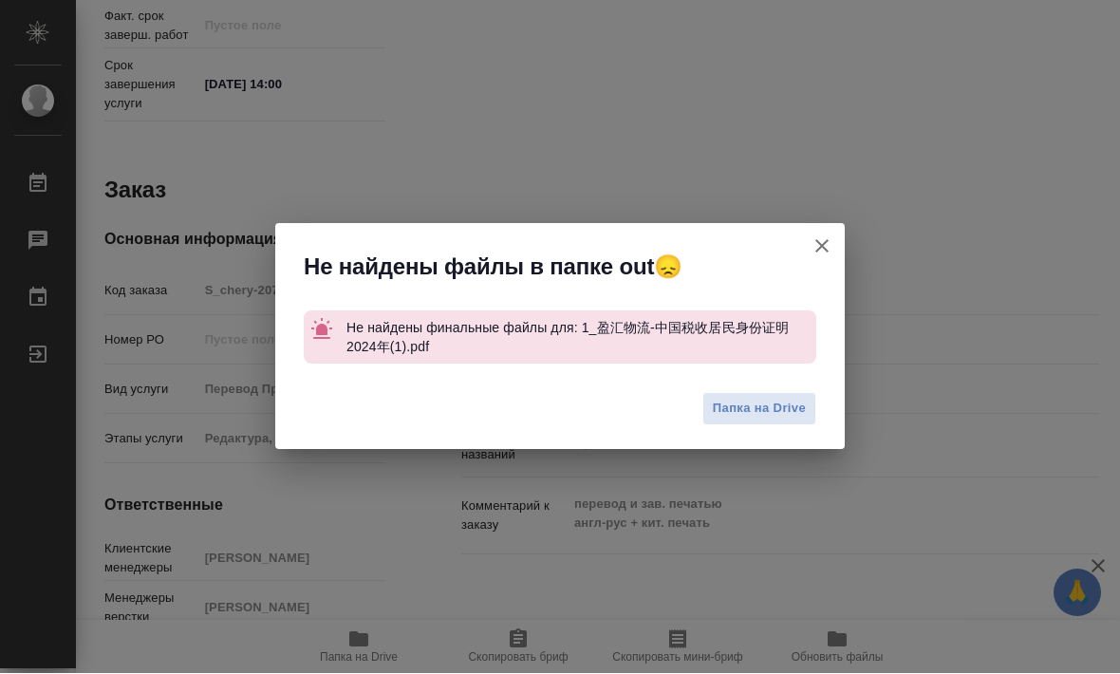
type textarea "x"
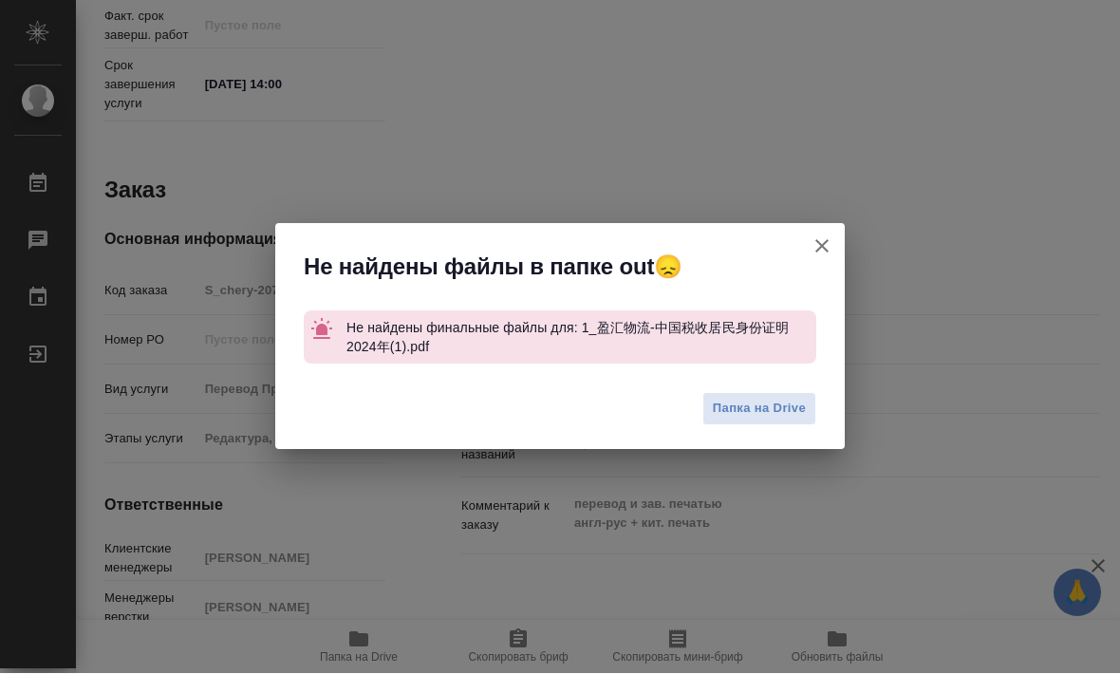
click at [815, 258] on icon "button" at bounding box center [821, 246] width 23 height 23
type textarea "x"
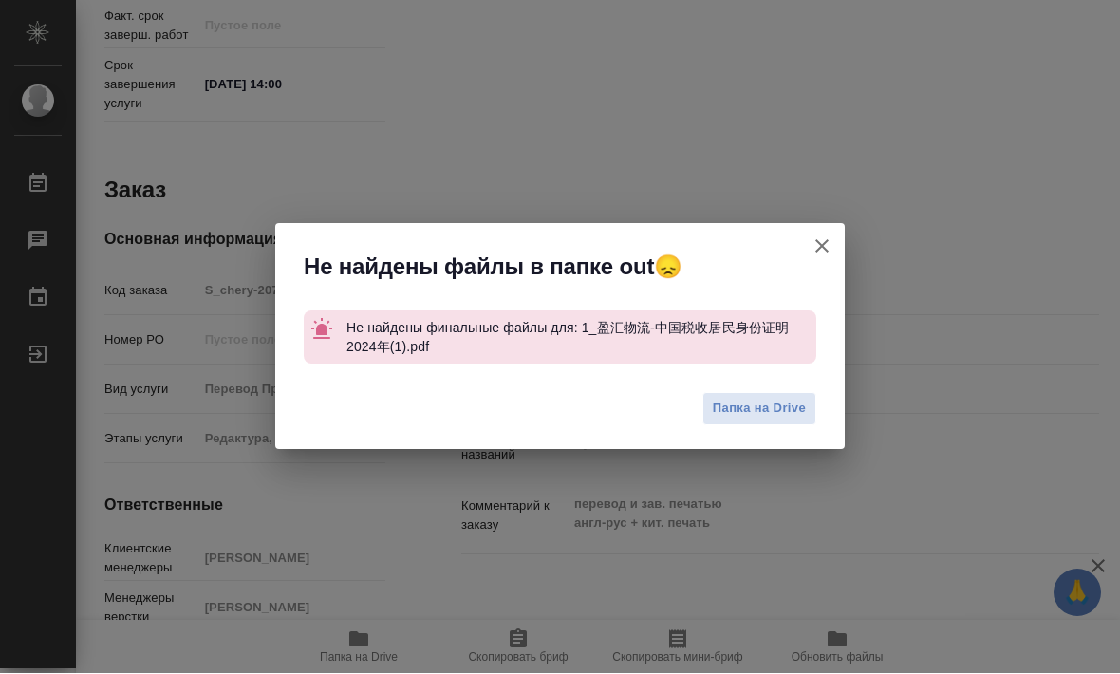
type textarea "x"
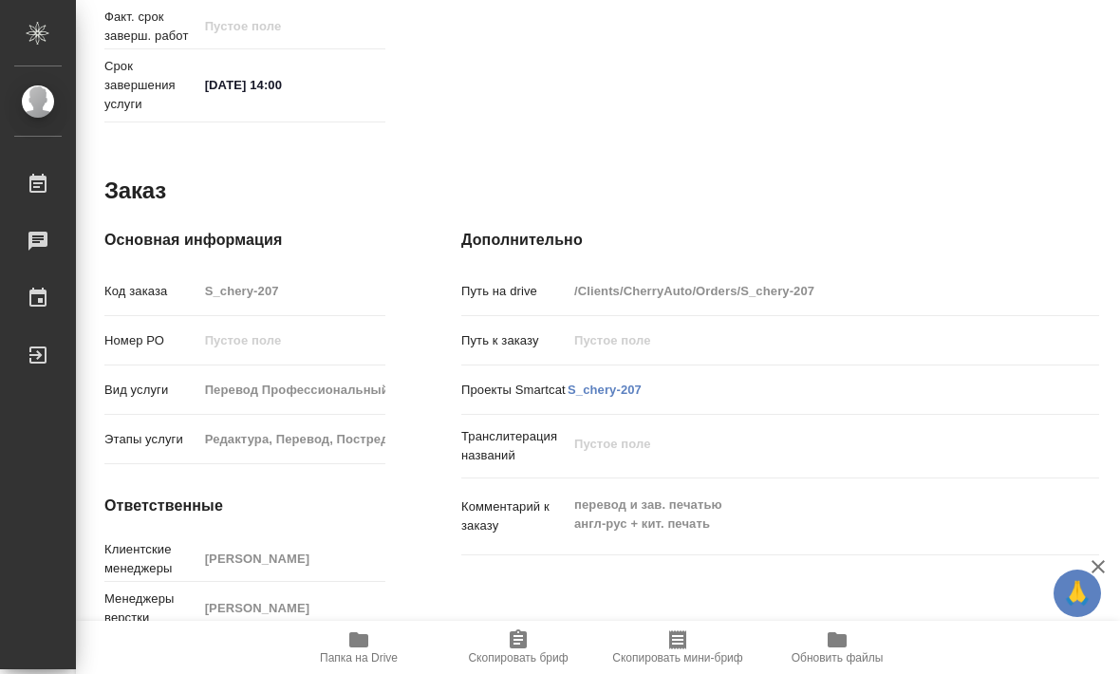
click at [354, 647] on icon "button" at bounding box center [358, 639] width 19 height 15
click at [365, 664] on span "Папка на Drive" at bounding box center [359, 657] width 78 height 13
click at [364, 664] on span "Папка на Drive" at bounding box center [359, 657] width 78 height 13
click at [370, 664] on span "Папка на Drive" at bounding box center [358, 646] width 137 height 36
click at [360, 647] on icon "button" at bounding box center [358, 639] width 19 height 15
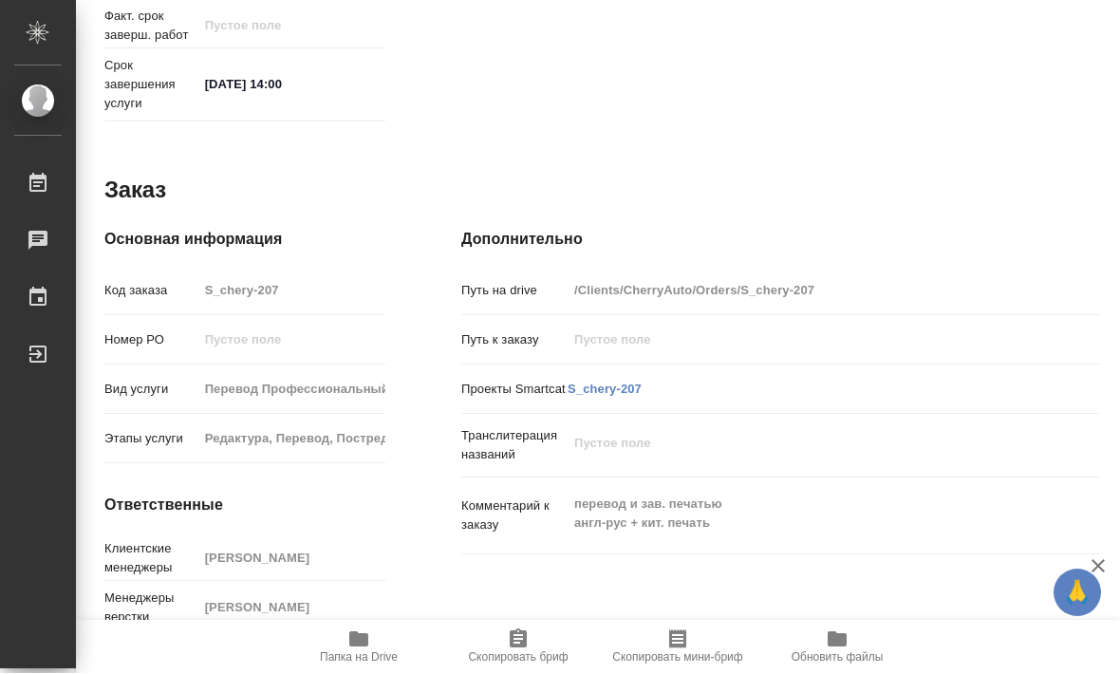
click at [351, 647] on icon "button" at bounding box center [358, 639] width 19 height 15
click at [367, 651] on icon "button" at bounding box center [358, 639] width 23 height 23
click at [354, 647] on icon "button" at bounding box center [358, 639] width 19 height 15
click at [362, 647] on icon "button" at bounding box center [358, 639] width 19 height 15
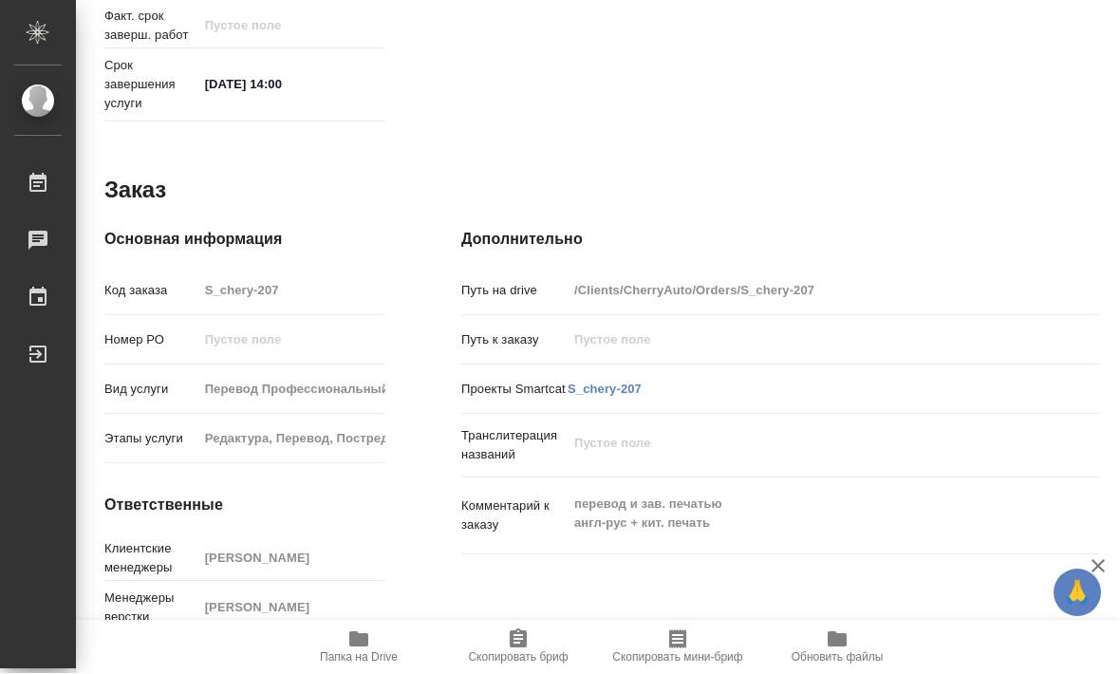
click at [342, 664] on span "Папка на Drive" at bounding box center [358, 646] width 137 height 36
type textarea "x"
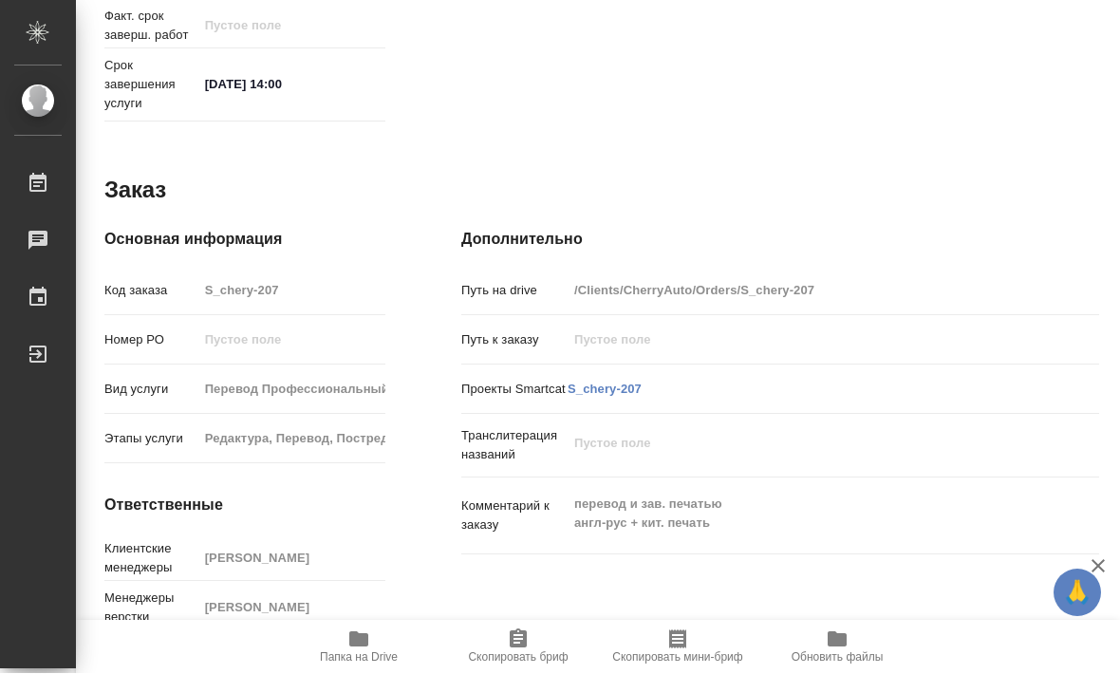
type textarea "x"
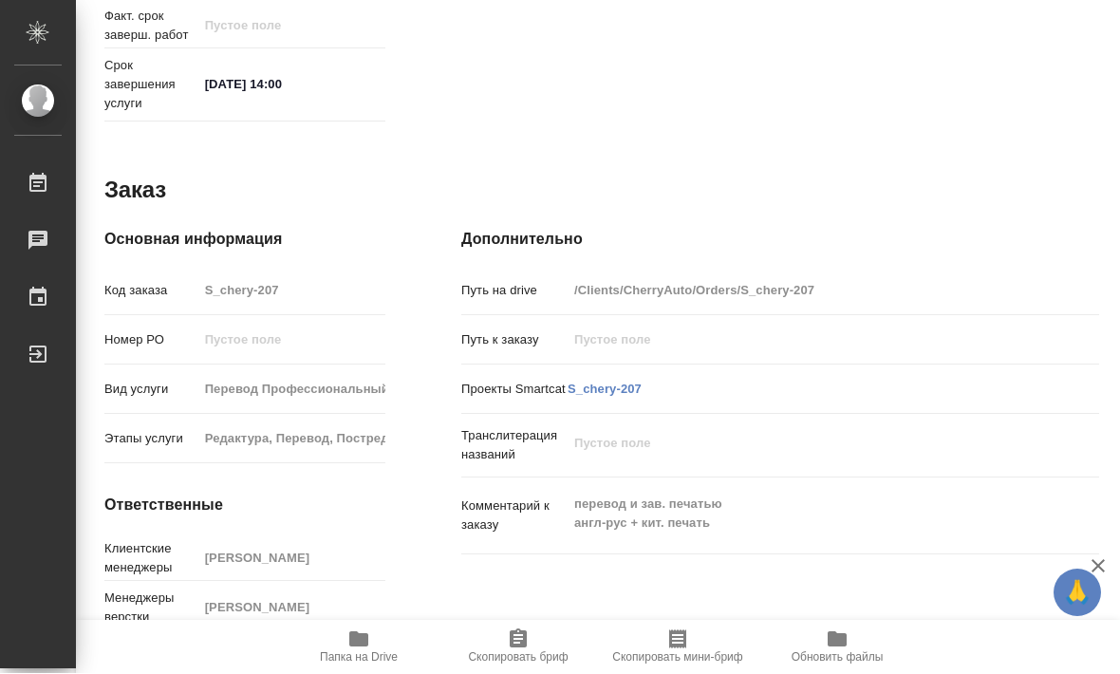
type textarea "x"
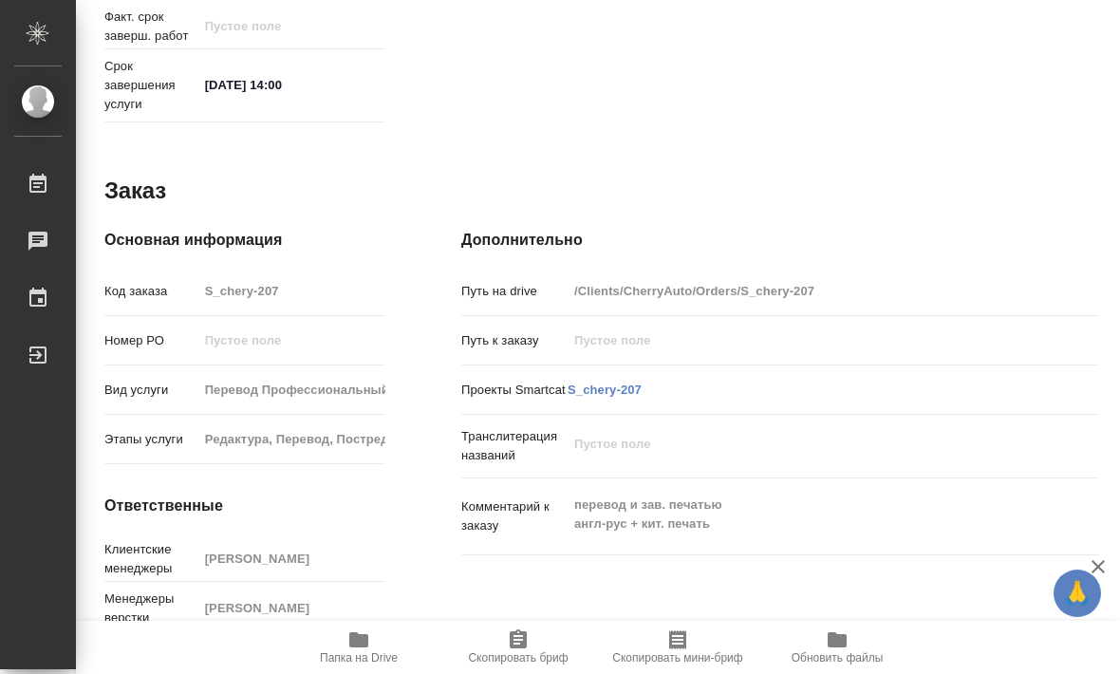
type textarea "x"
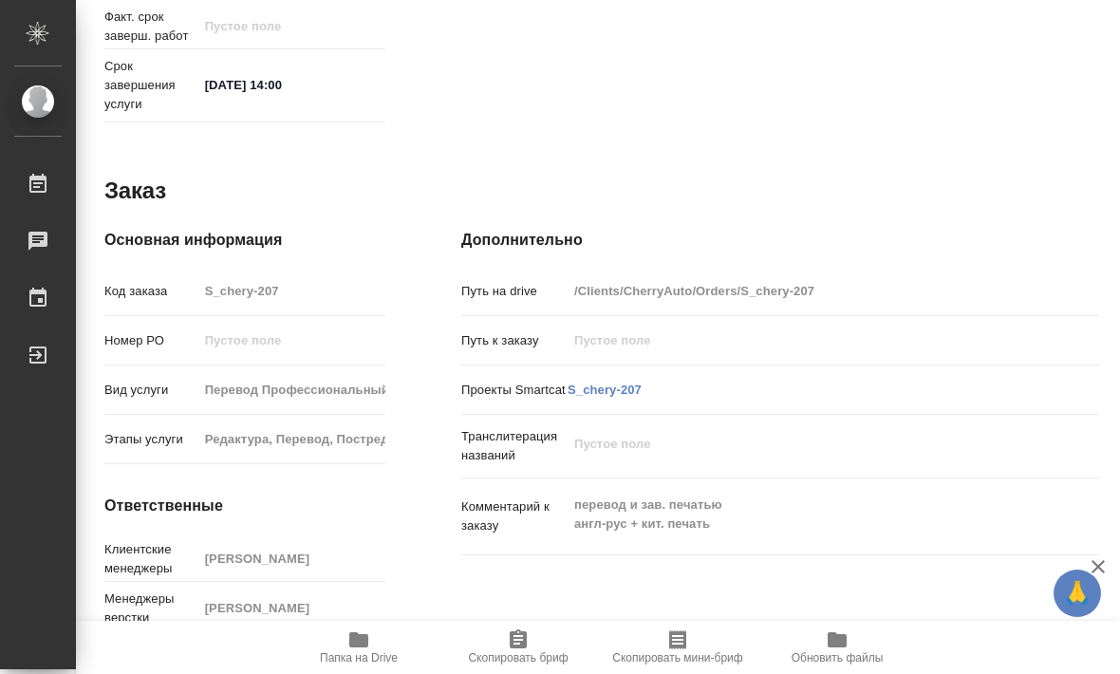
type textarea "x"
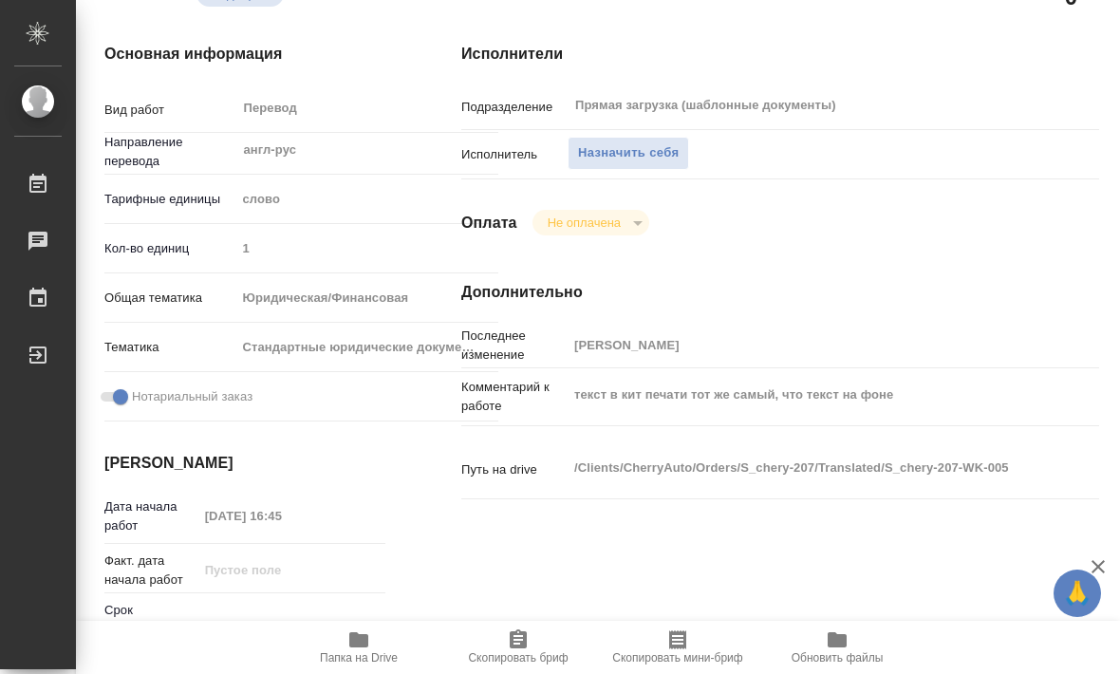
scroll to position [255, 0]
click at [592, 161] on span "Назначить себя" at bounding box center [628, 152] width 101 height 22
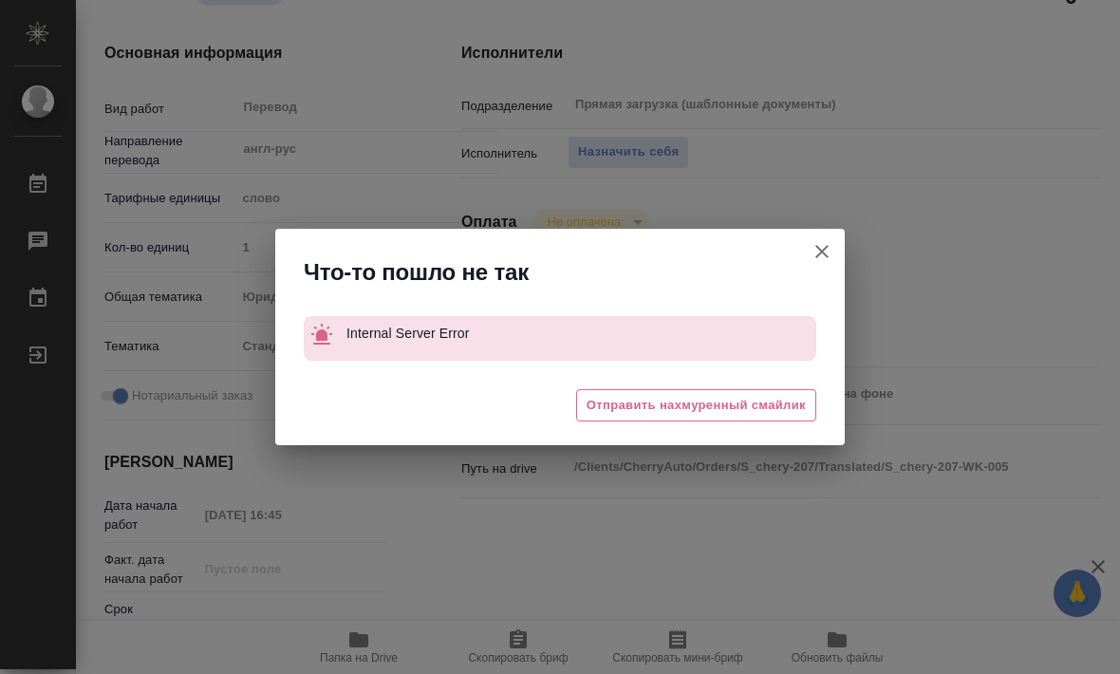
type textarea "x"
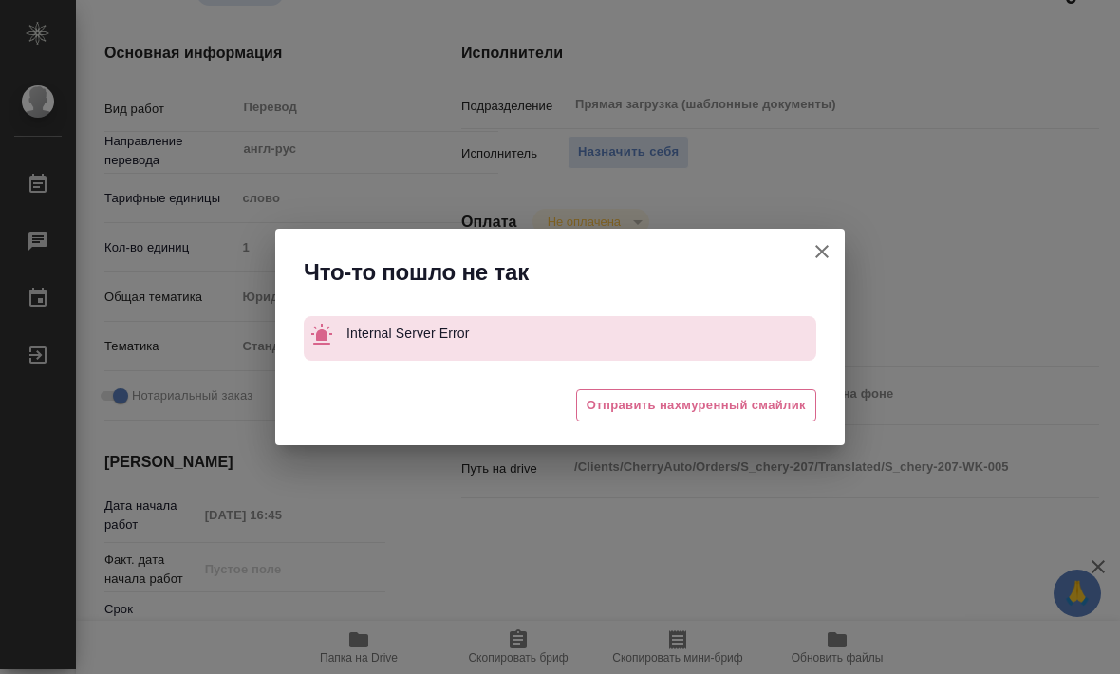
click at [817, 248] on icon "button" at bounding box center [821, 251] width 13 height 13
type textarea "x"
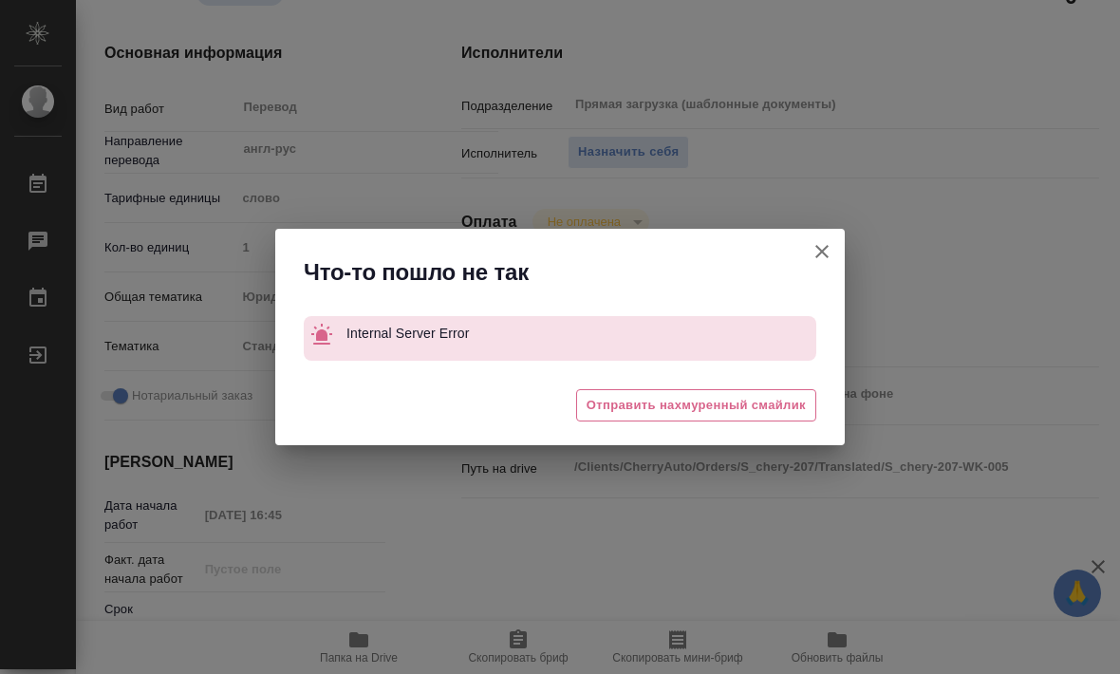
type textarea "x"
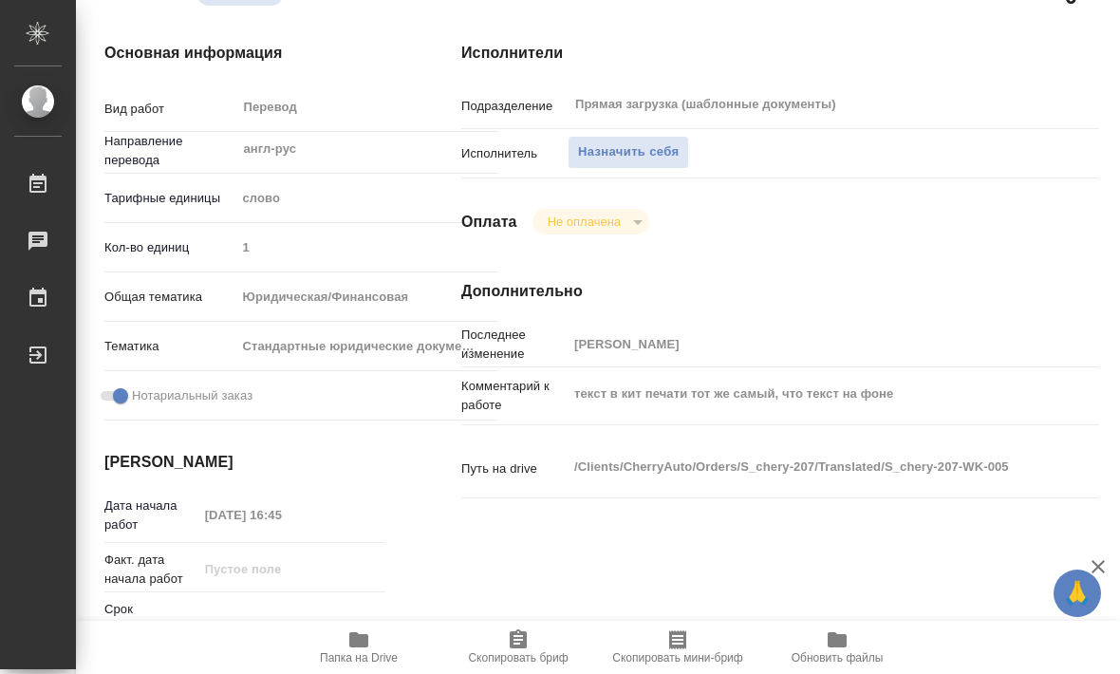
click at [617, 147] on span "Назначить себя" at bounding box center [628, 152] width 101 height 22
click at [613, 157] on span "Назначить себя" at bounding box center [628, 152] width 101 height 22
type textarea "x"
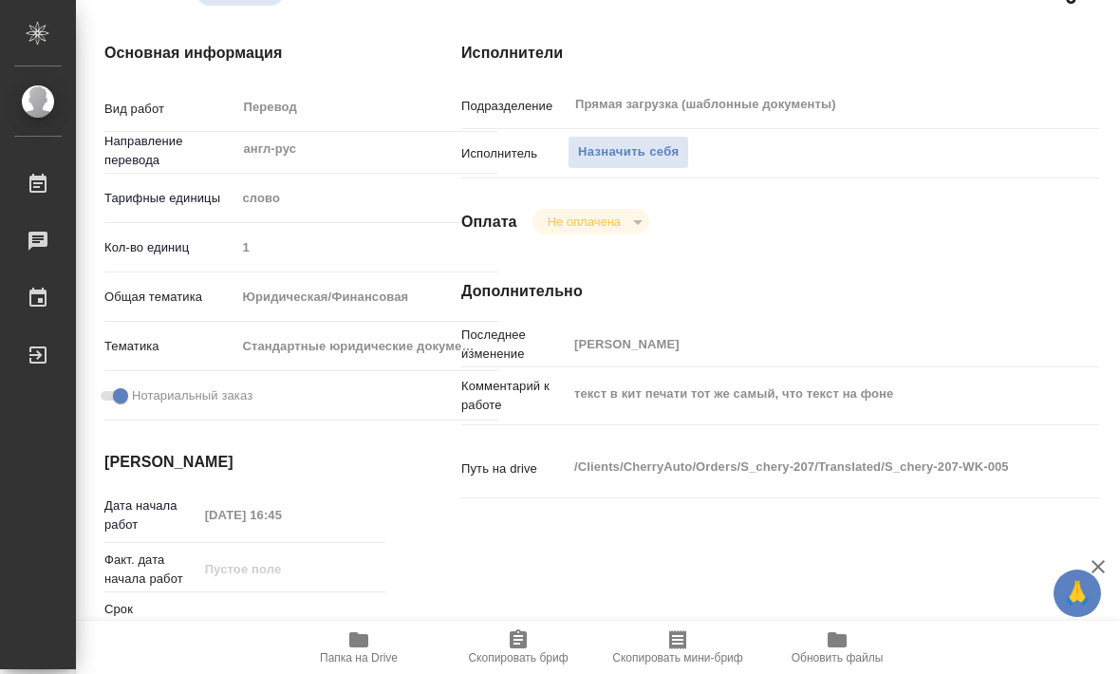
type textarea "x"
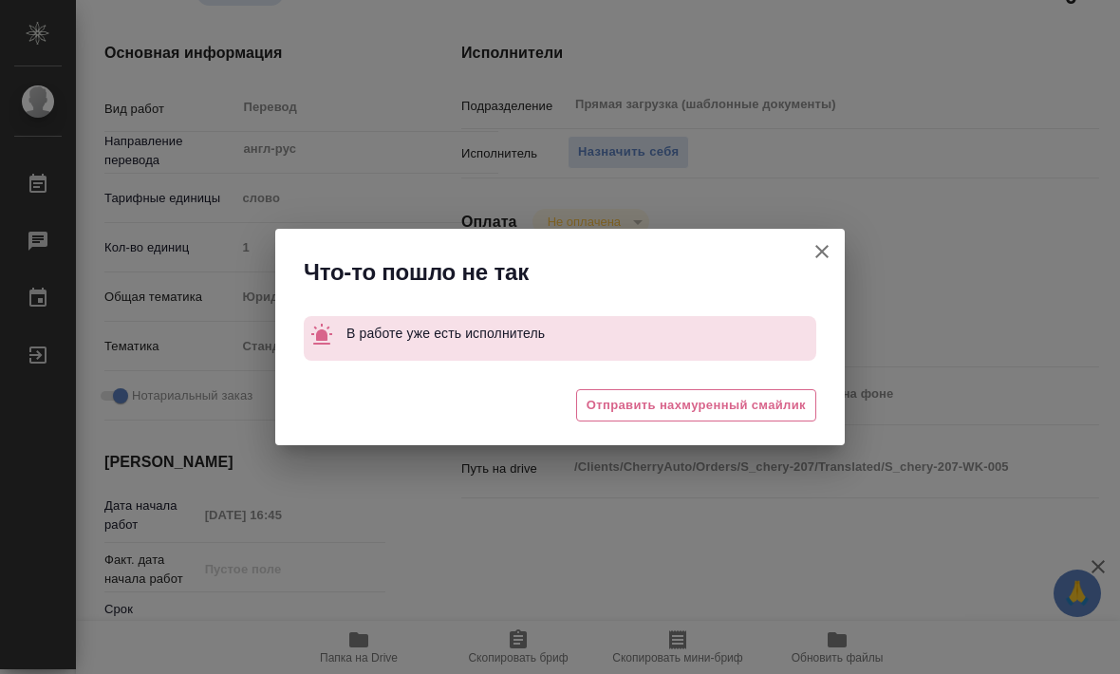
click at [824, 256] on icon "button" at bounding box center [821, 251] width 23 height 23
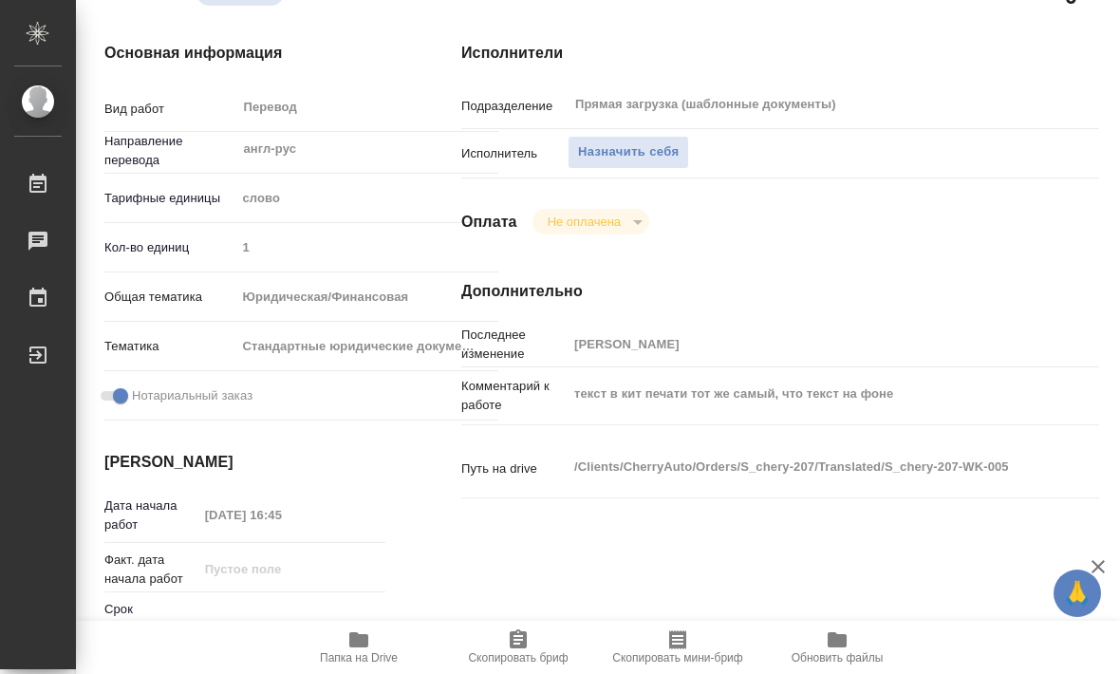
type textarea "x"
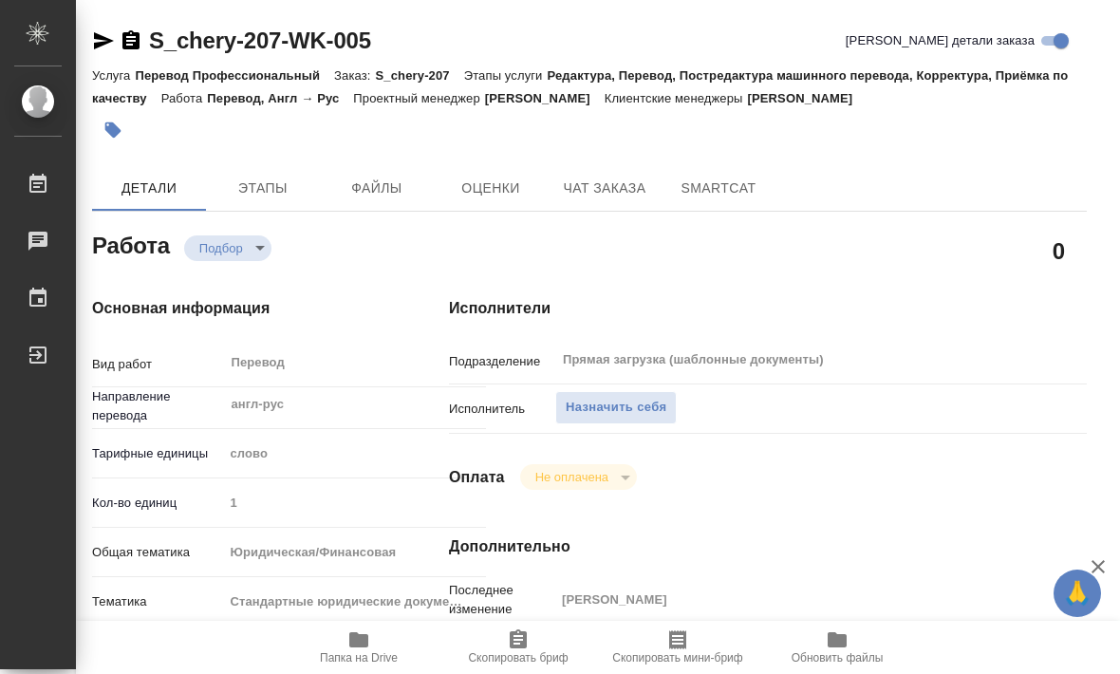
scroll to position [0, 13]
